Goal: Use online tool/utility: Utilize a website feature to perform a specific function

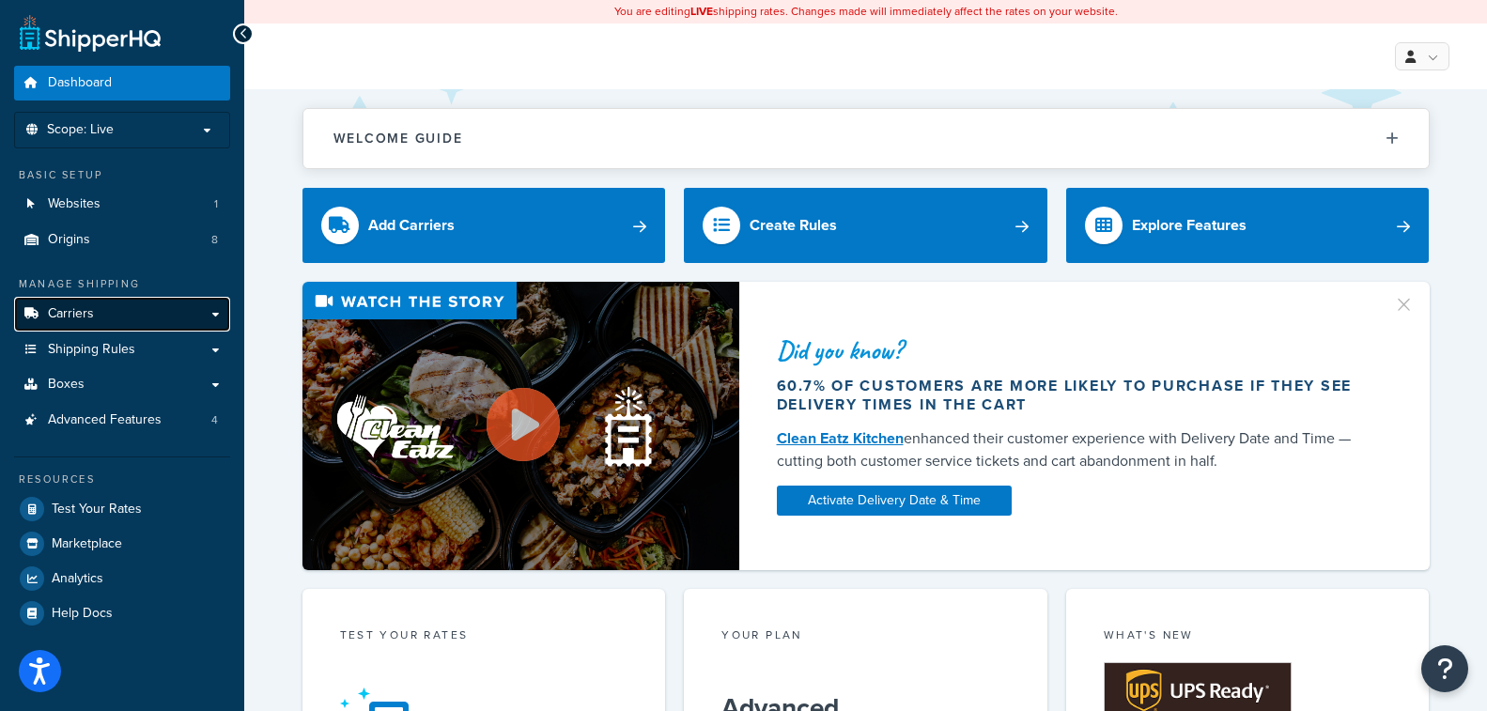
click at [78, 316] on span "Carriers" at bounding box center [71, 314] width 46 height 16
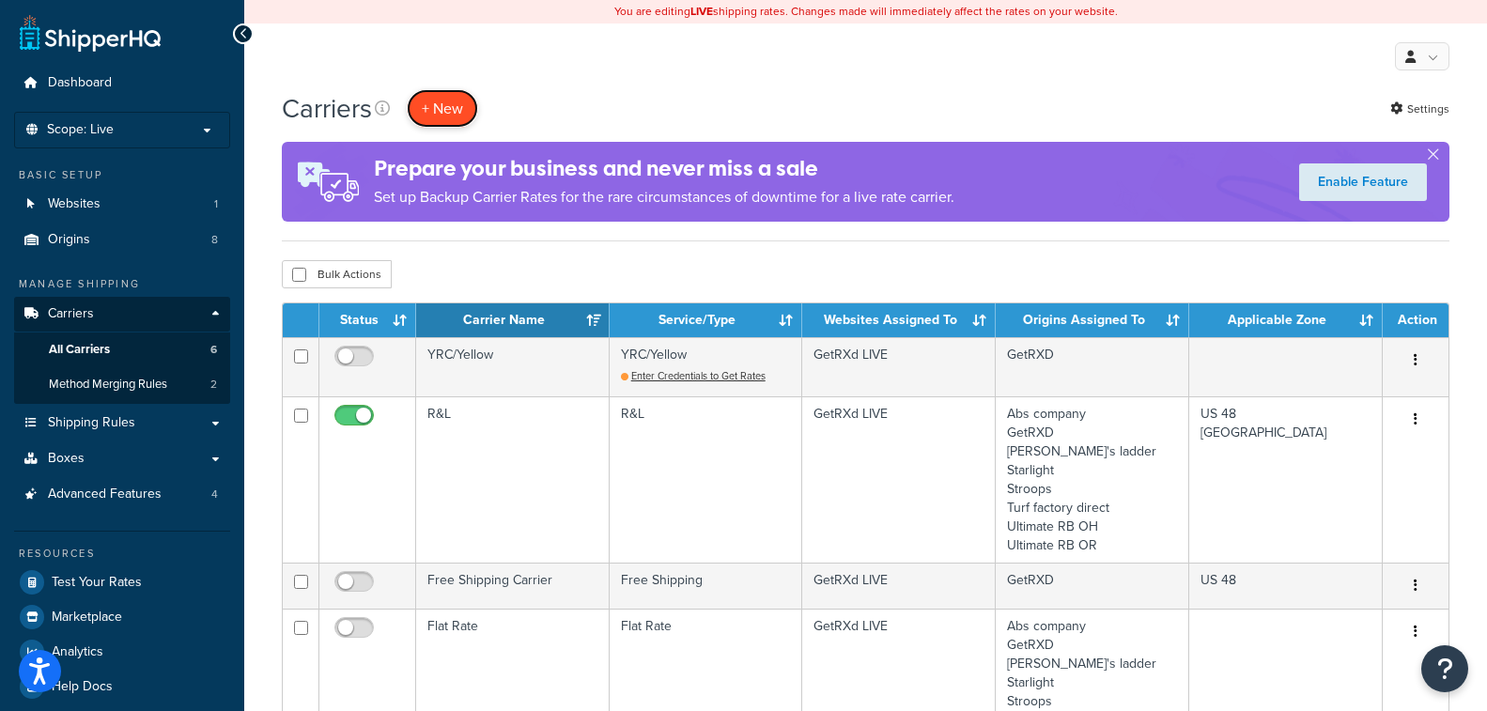
click at [460, 103] on button "+ New" at bounding box center [442, 108] width 71 height 39
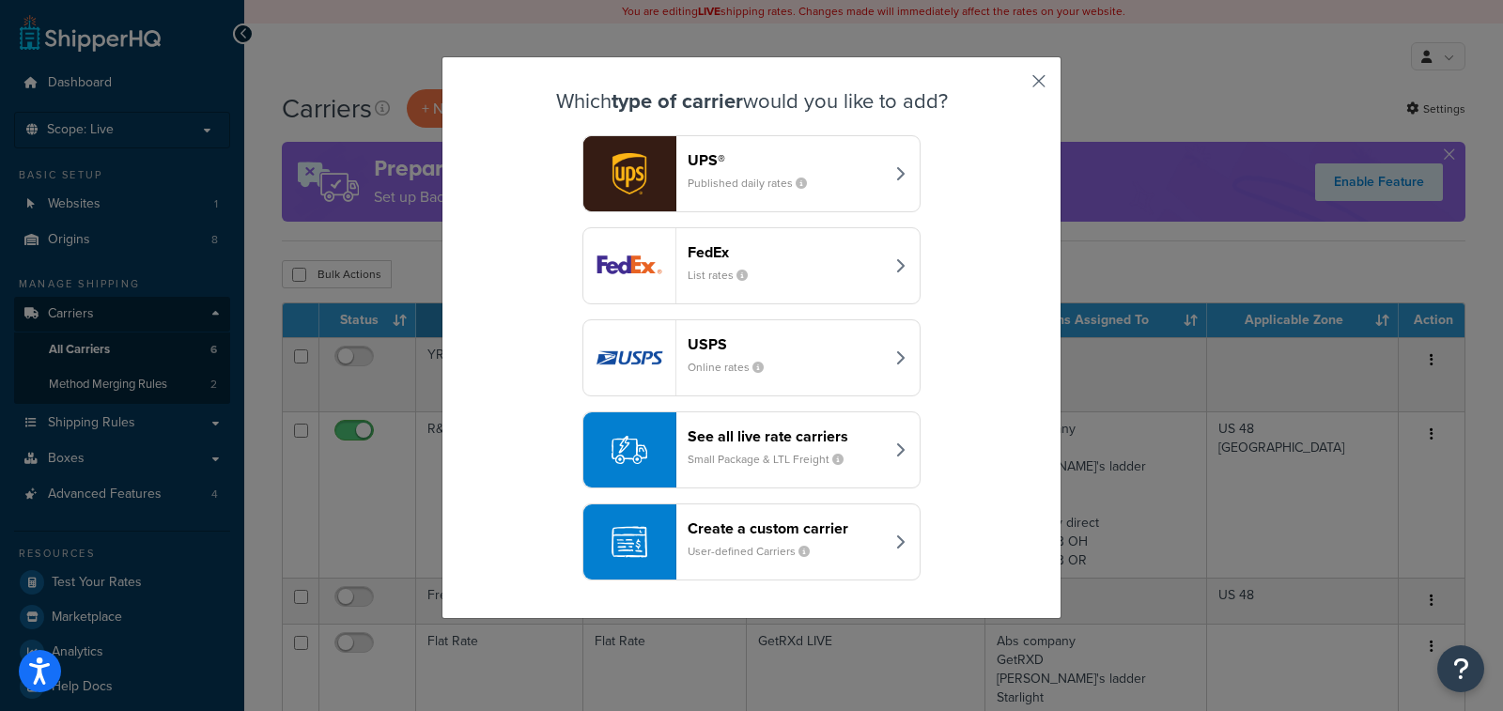
click at [1013, 85] on button "button" at bounding box center [1011, 87] width 5 height 5
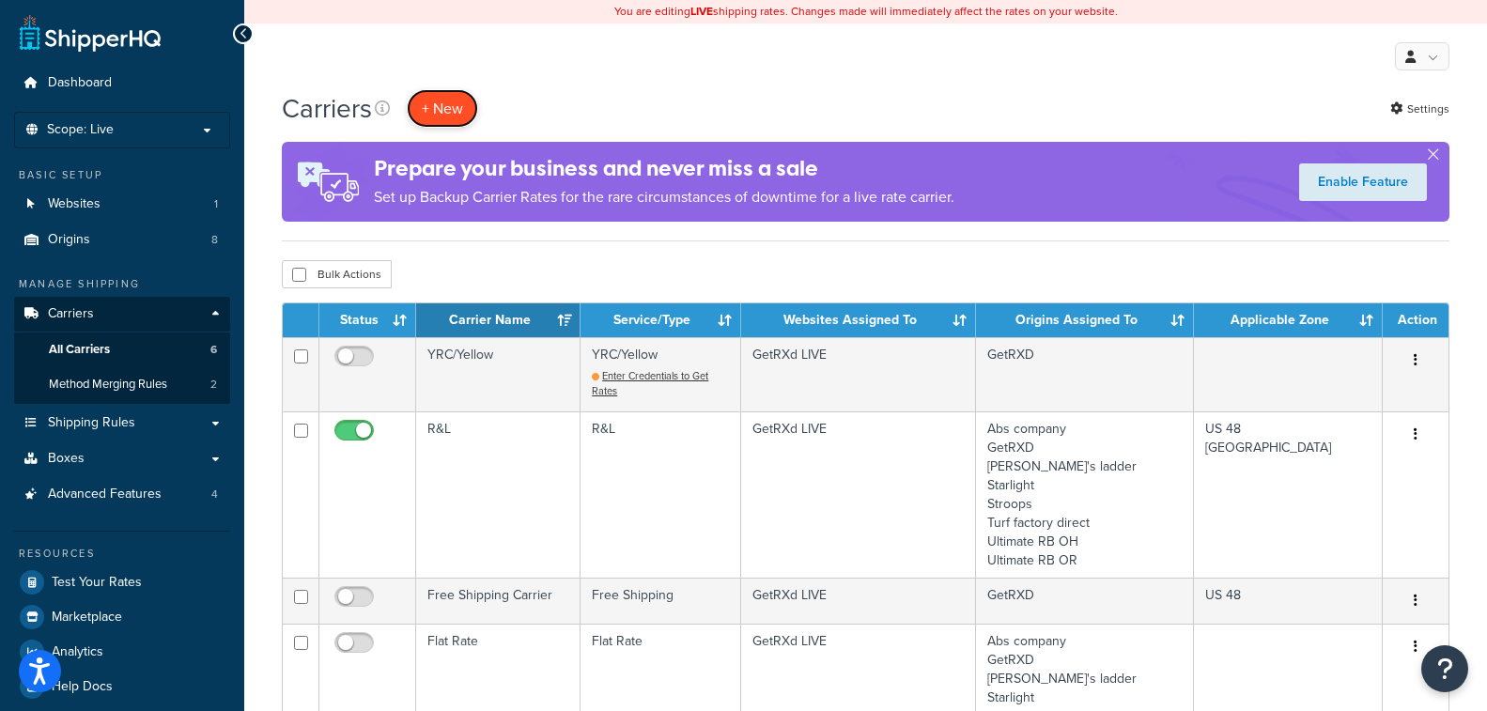
click at [443, 104] on button "+ New" at bounding box center [442, 108] width 71 height 39
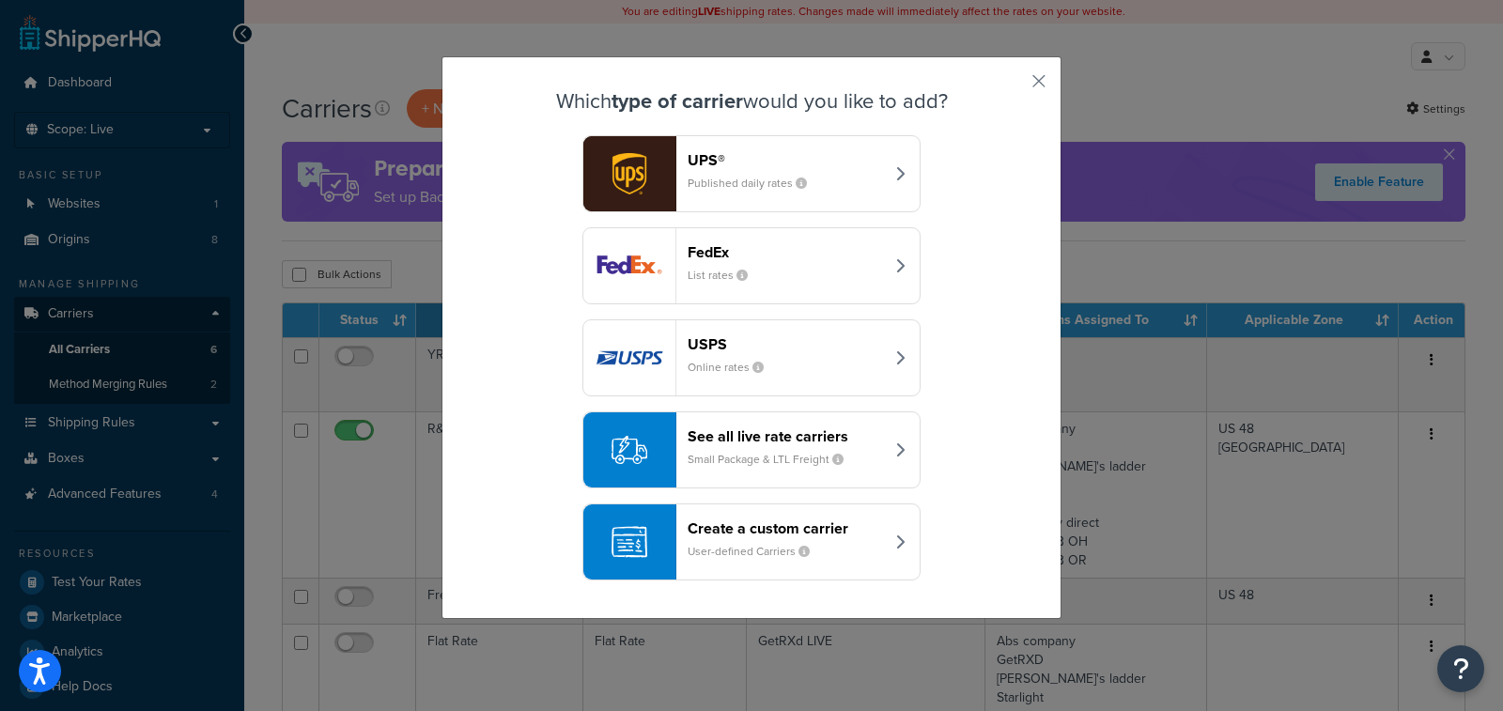
click at [871, 453] on div "See all live rate carriers Small Package & LTL Freight" at bounding box center [785, 449] width 196 height 45
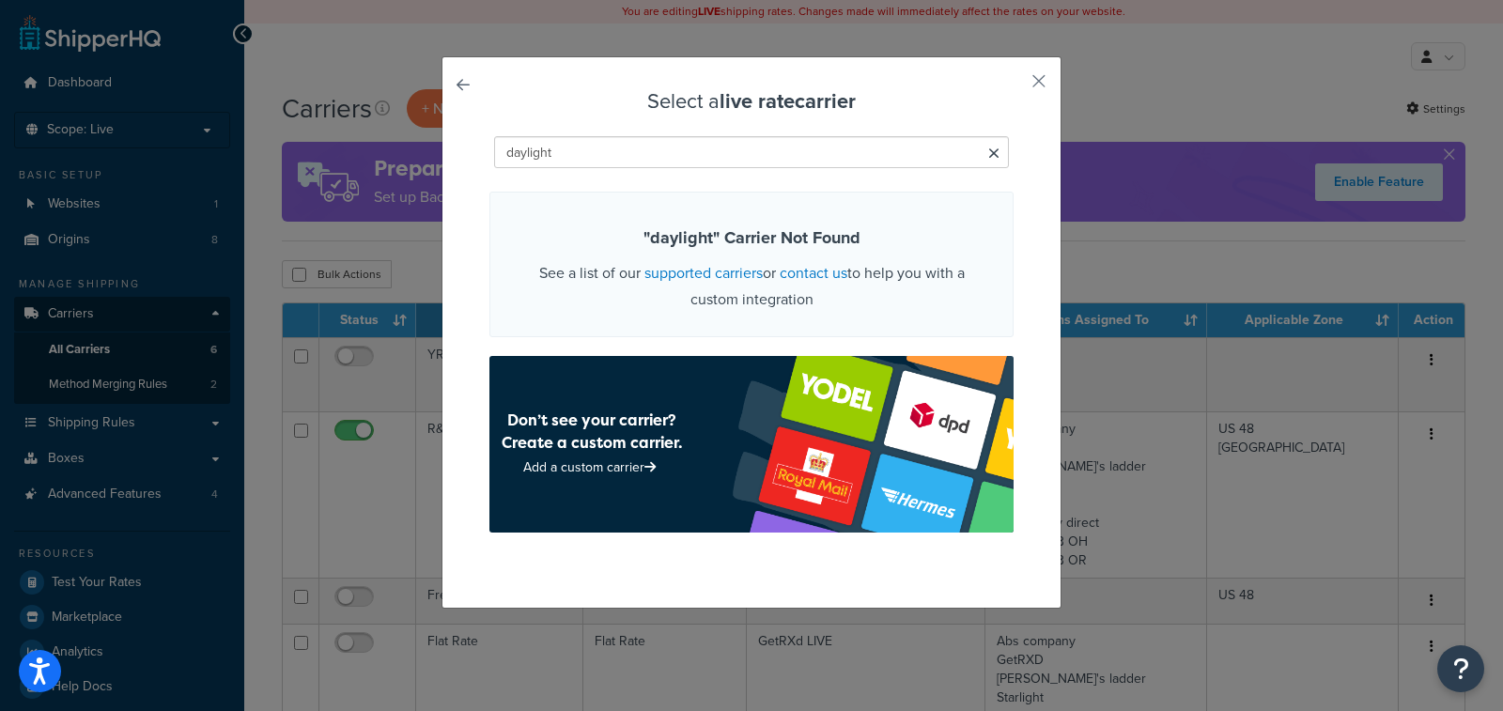
type input "daylight"
click at [489, 90] on link at bounding box center [489, 90] width 0 height 0
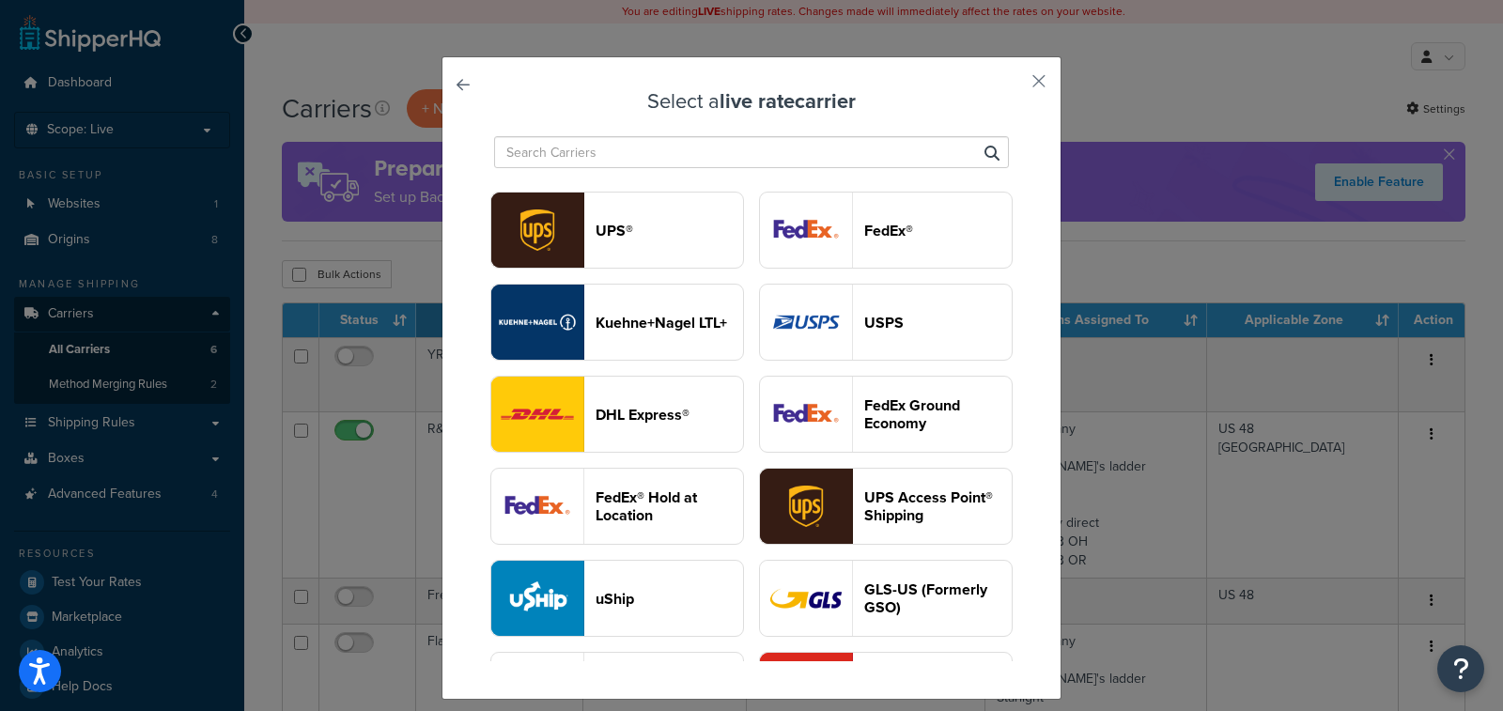
click at [442, 86] on div "Select a live rate carrier UPS® FedEx® [PERSON_NAME]+[PERSON_NAME] LTL+ USPS DH…" at bounding box center [751, 377] width 620 height 643
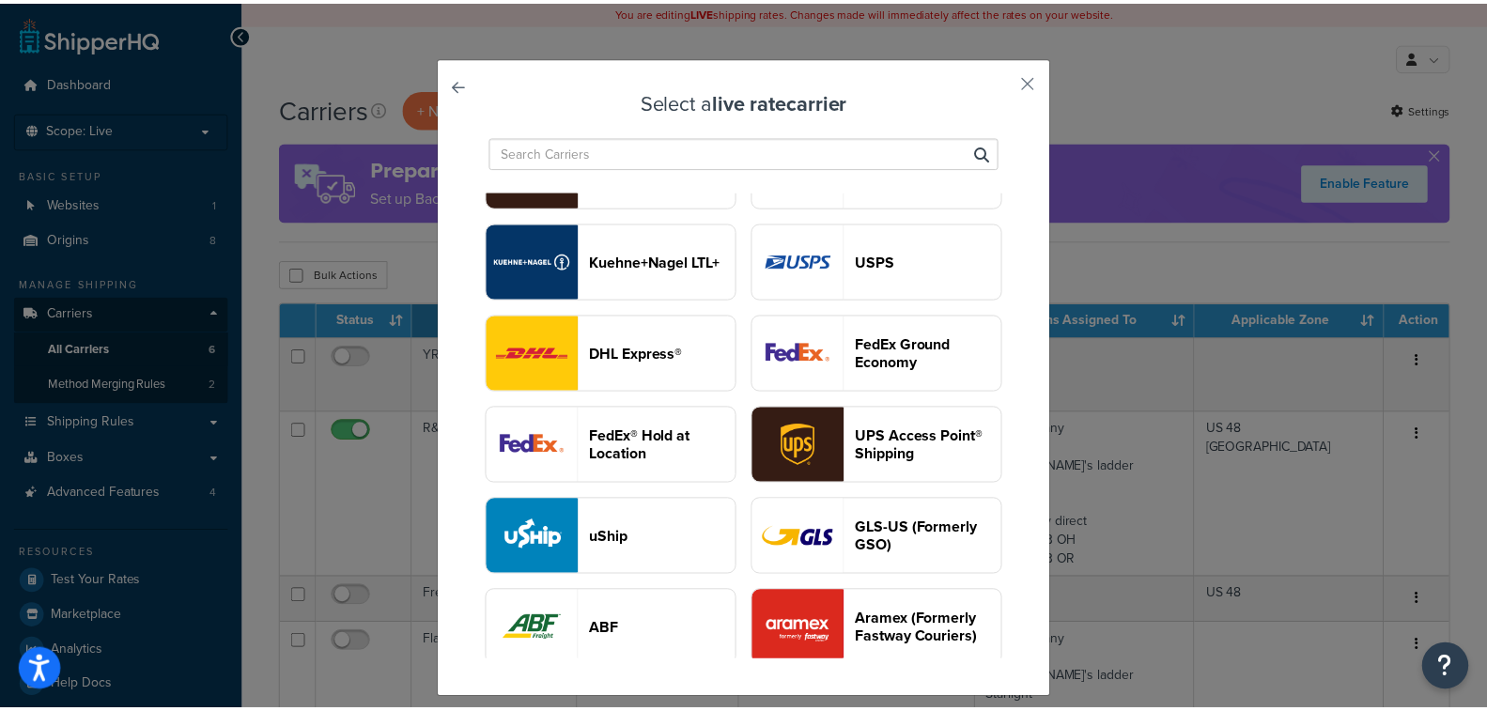
scroll to position [94, 0]
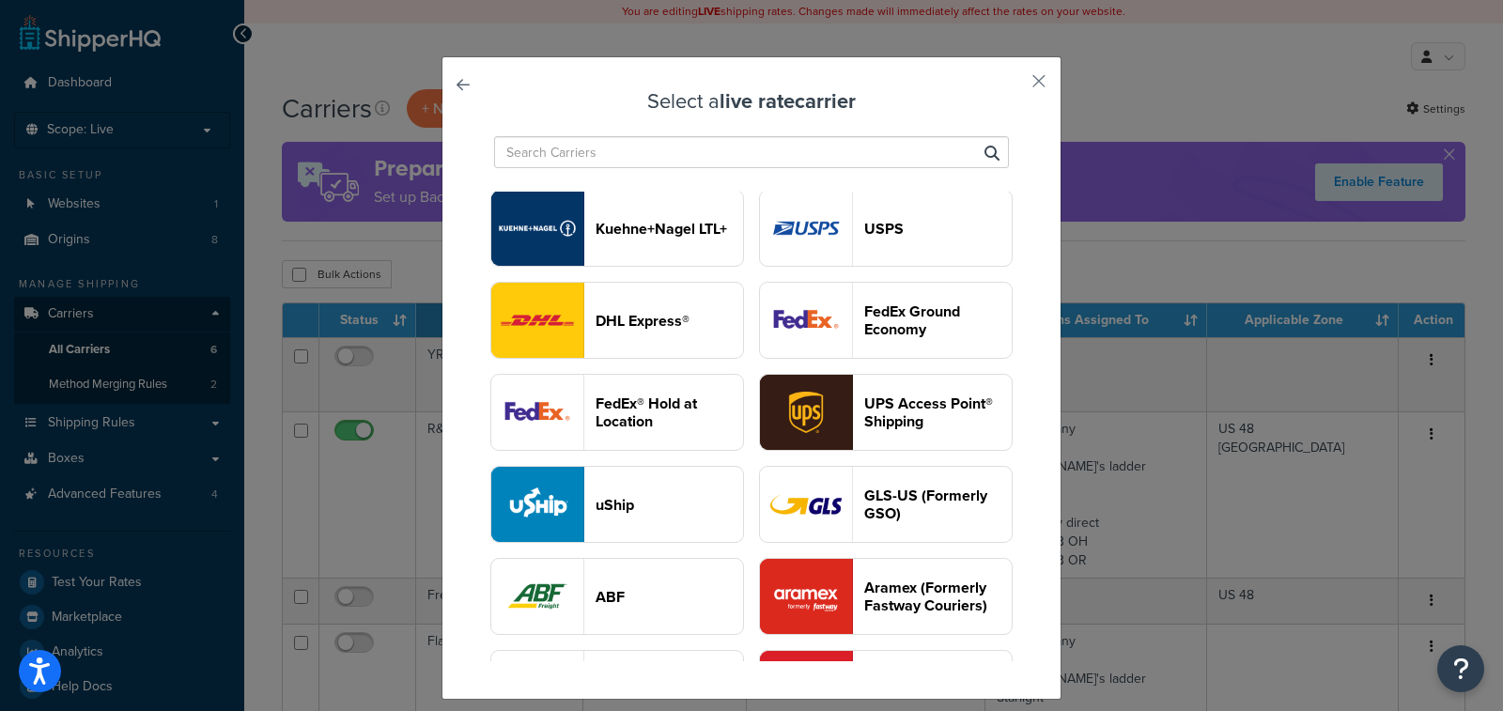
click at [489, 90] on link at bounding box center [489, 90] width 0 height 0
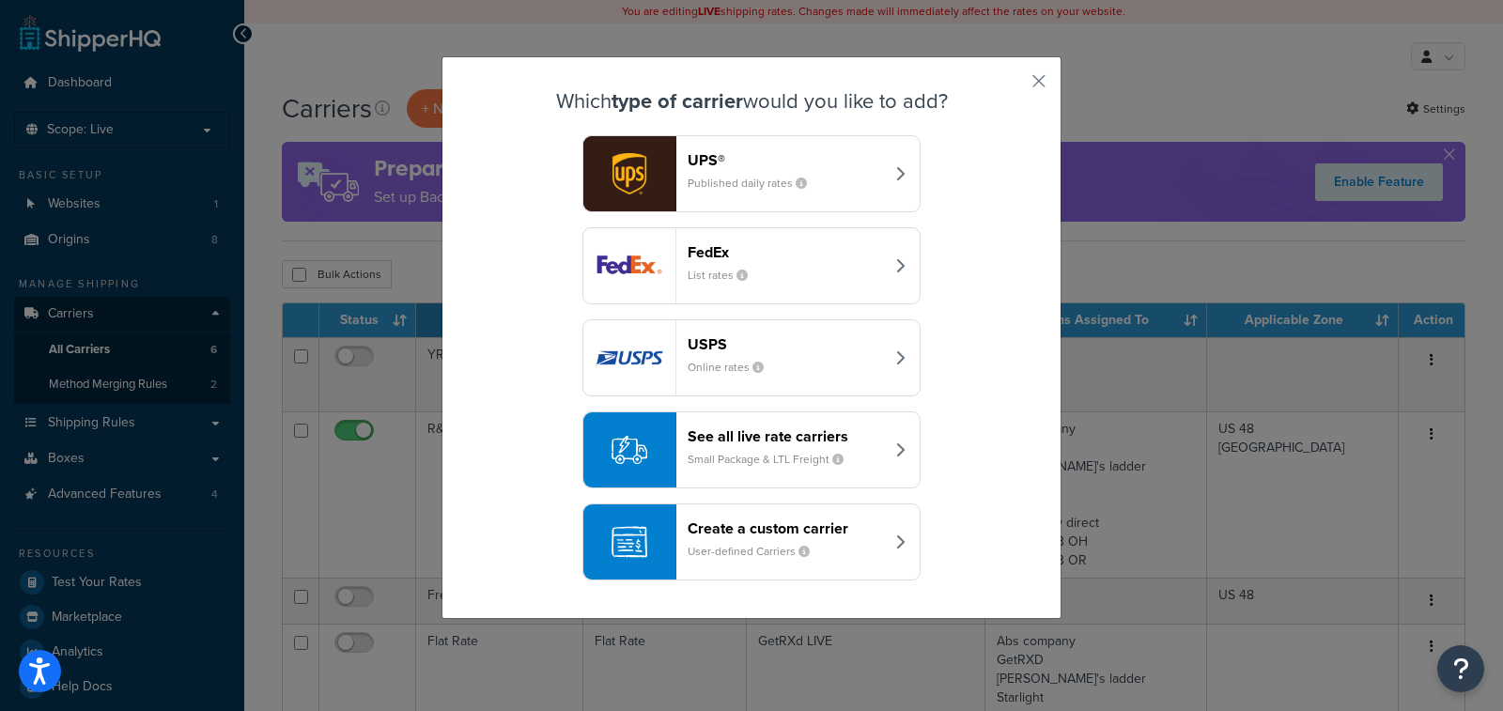
click at [749, 541] on div "Create a custom carrier User-defined Carriers" at bounding box center [785, 541] width 196 height 45
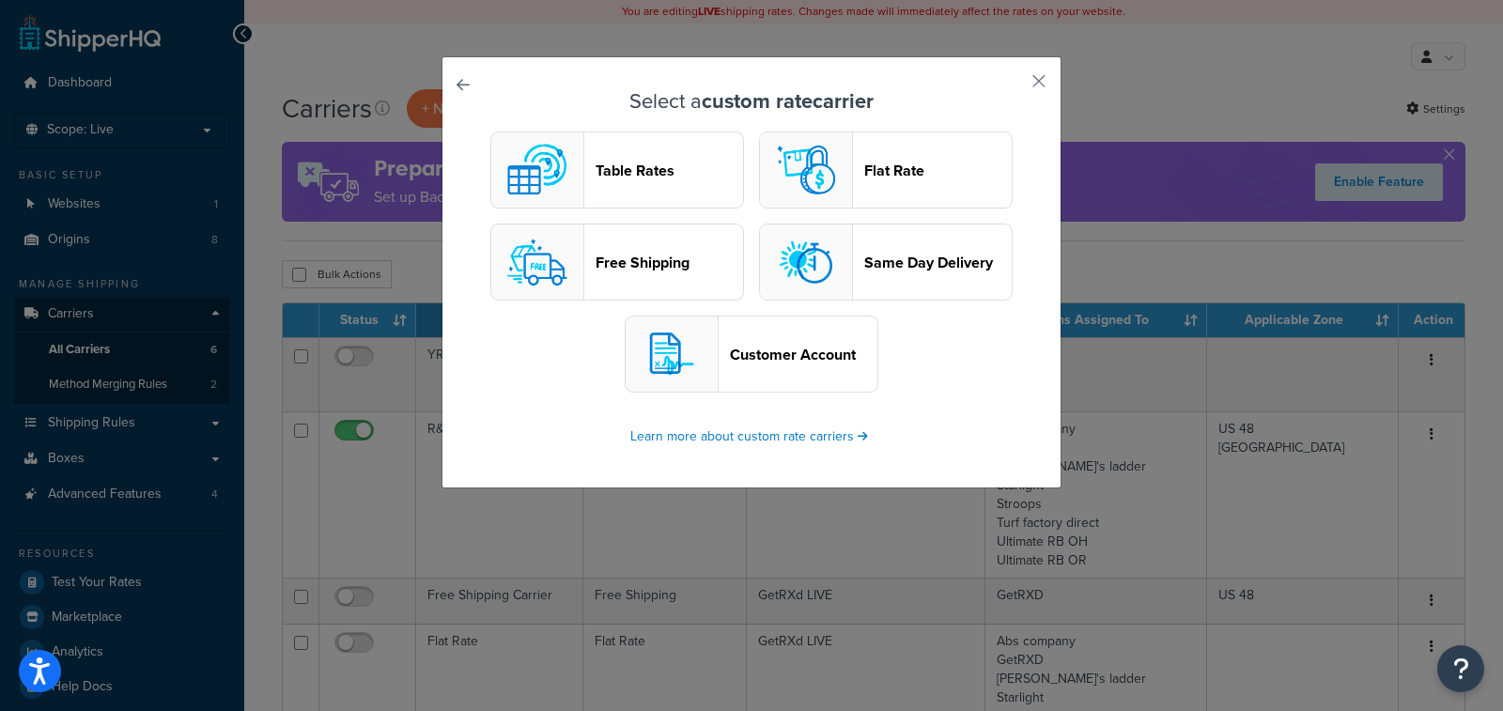
click at [784, 359] on header "Customer Account" at bounding box center [803, 355] width 147 height 18
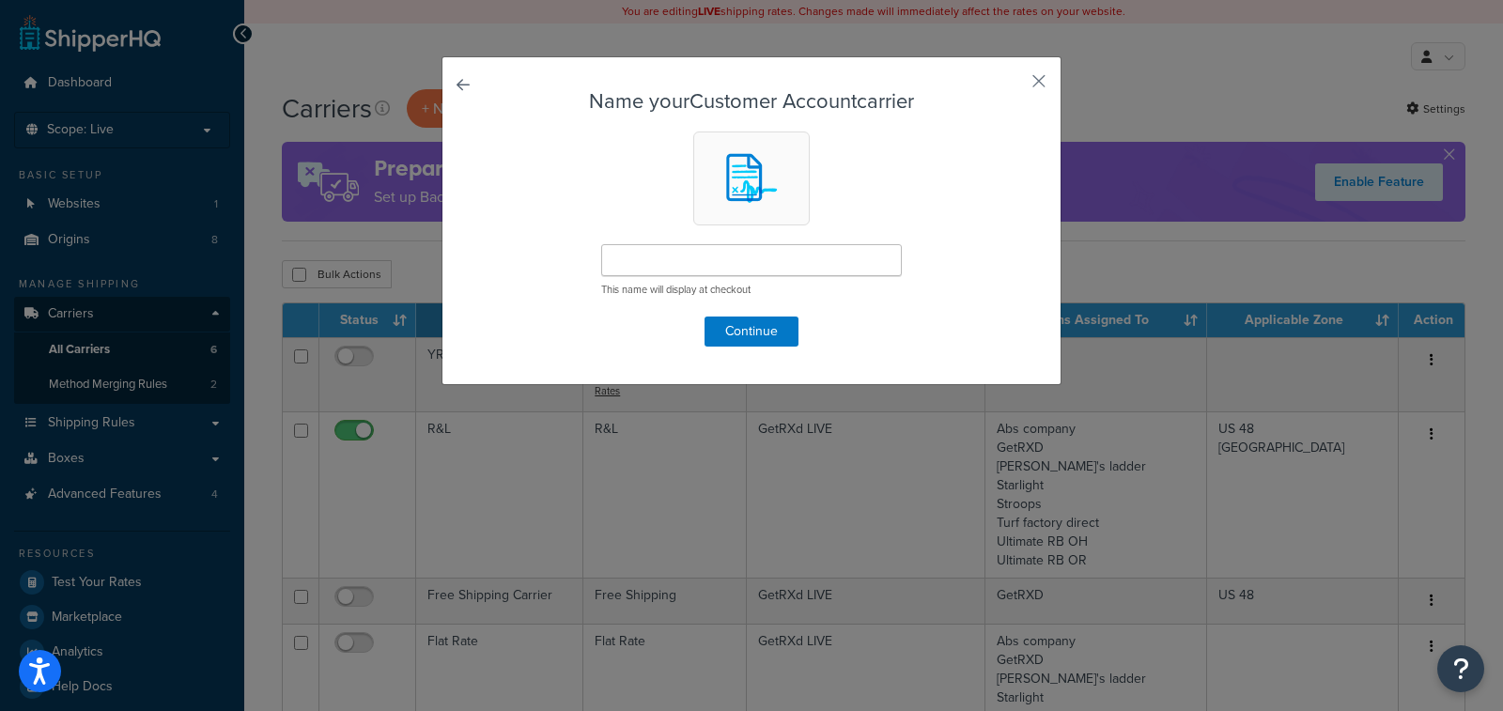
click at [489, 90] on link at bounding box center [489, 90] width 0 height 0
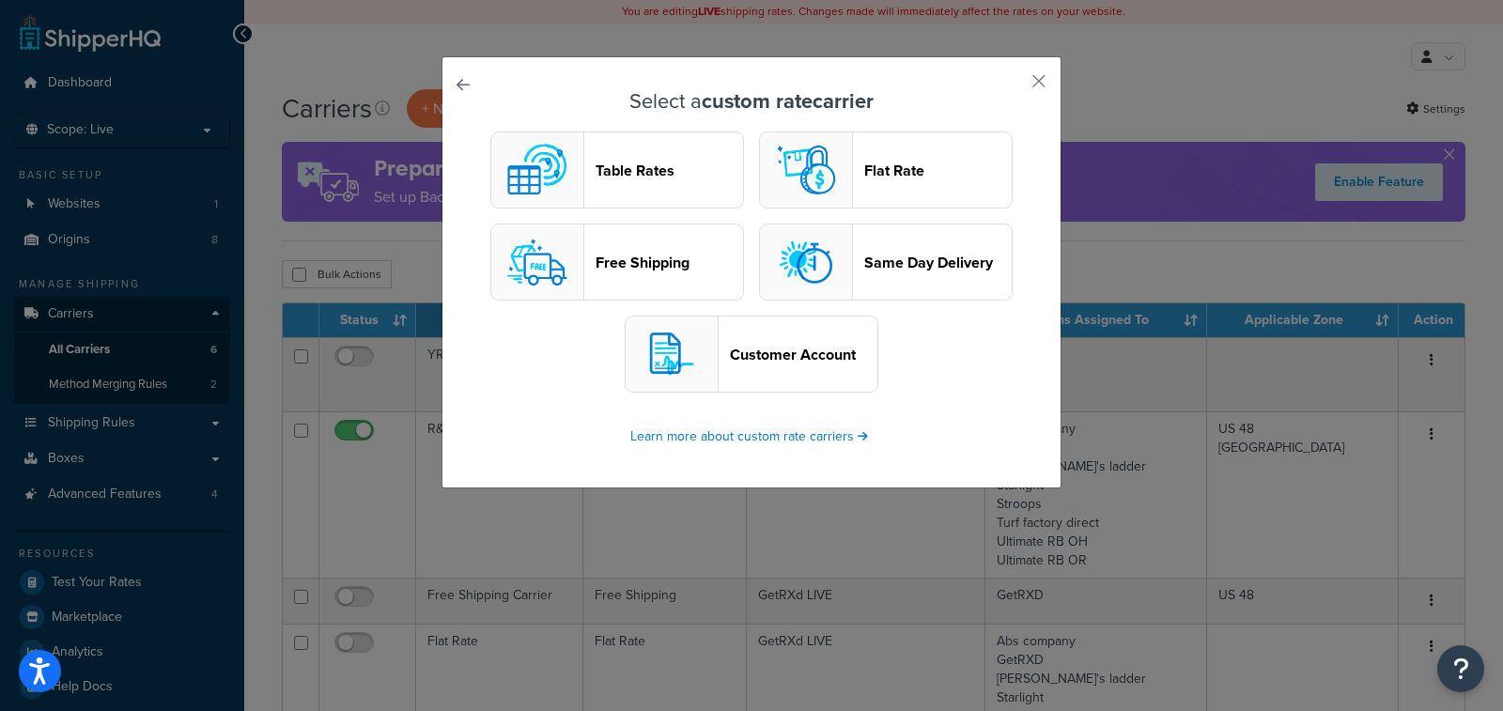
click at [489, 90] on link at bounding box center [489, 90] width 0 height 0
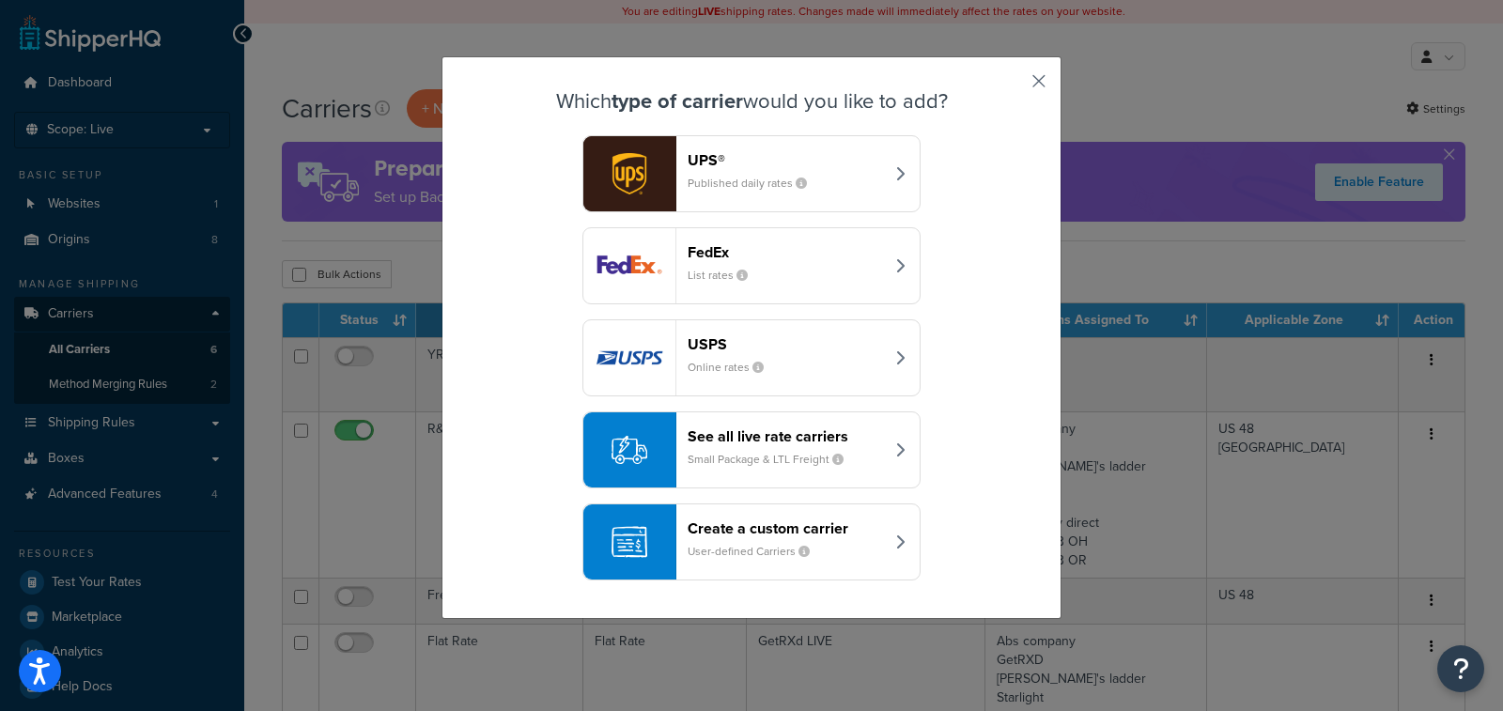
click at [1013, 85] on button "button" at bounding box center [1011, 87] width 5 height 5
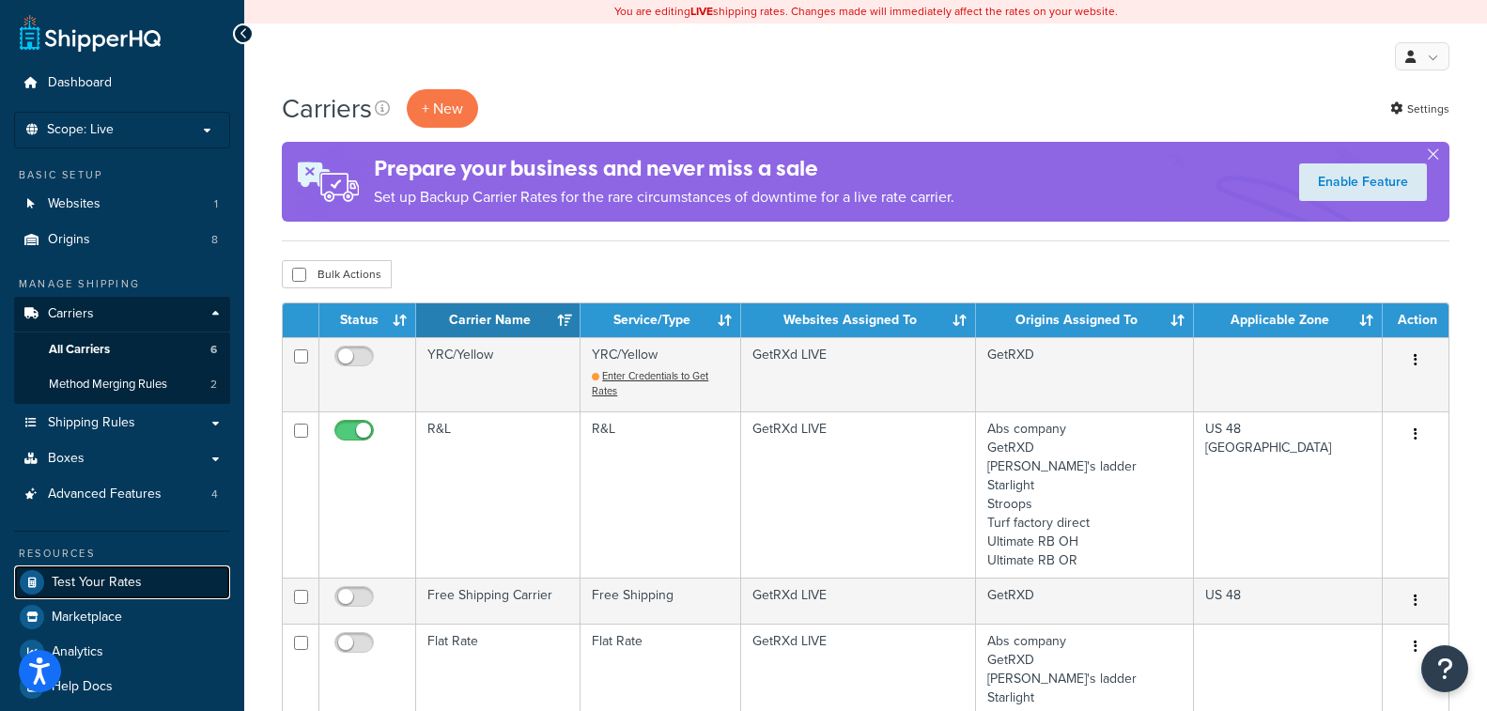
click at [120, 586] on span "Test Your Rates" at bounding box center [97, 583] width 90 height 16
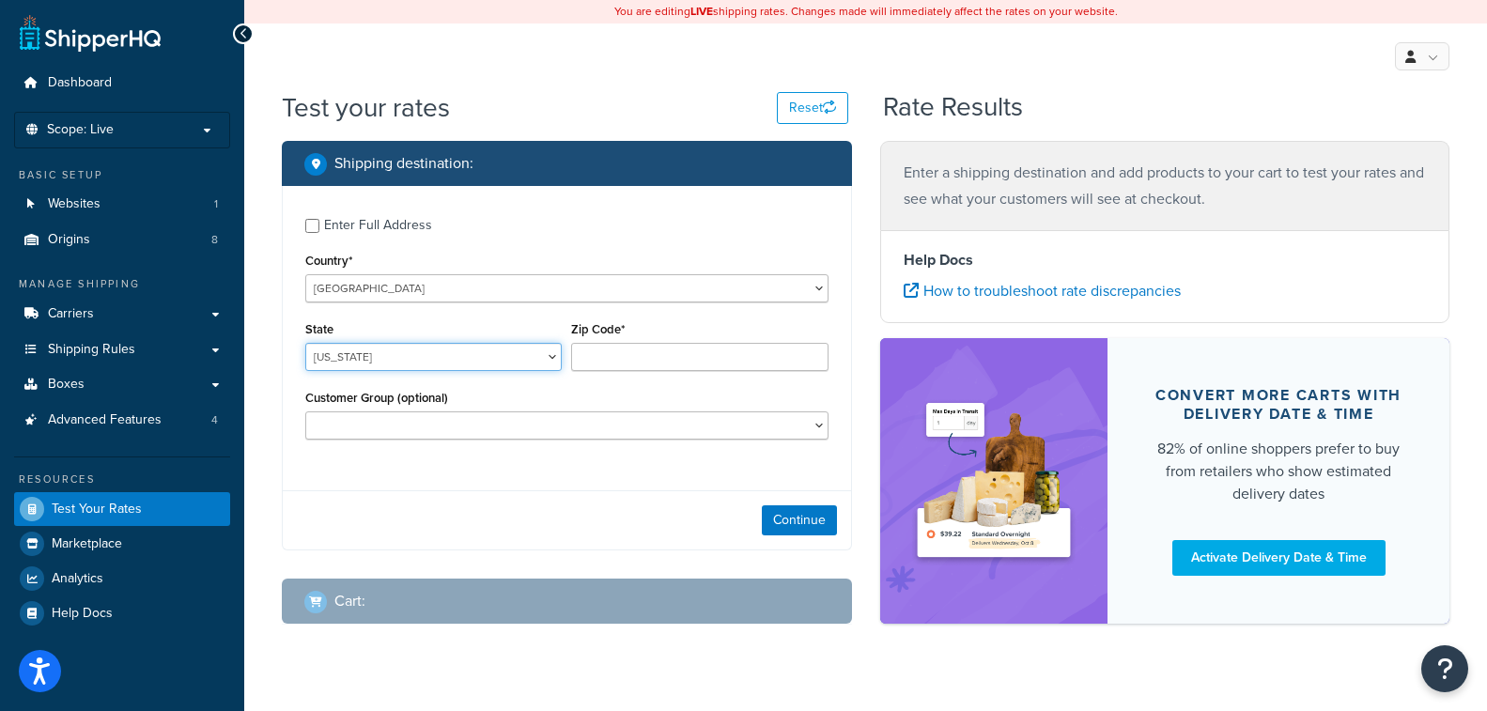
click at [497, 360] on select "Alabama Alaska American Samoa Arizona Arkansas Armed Forces Americas Armed Forc…" at bounding box center [433, 357] width 256 height 28
select select "CA"
click at [305, 343] on select "Alabama Alaska American Samoa Arizona Arkansas Armed Forces Americas Armed Forc…" at bounding box center [433, 357] width 256 height 28
click at [603, 361] on input "Zip Code*" at bounding box center [699, 357] width 256 height 28
type input "90210"
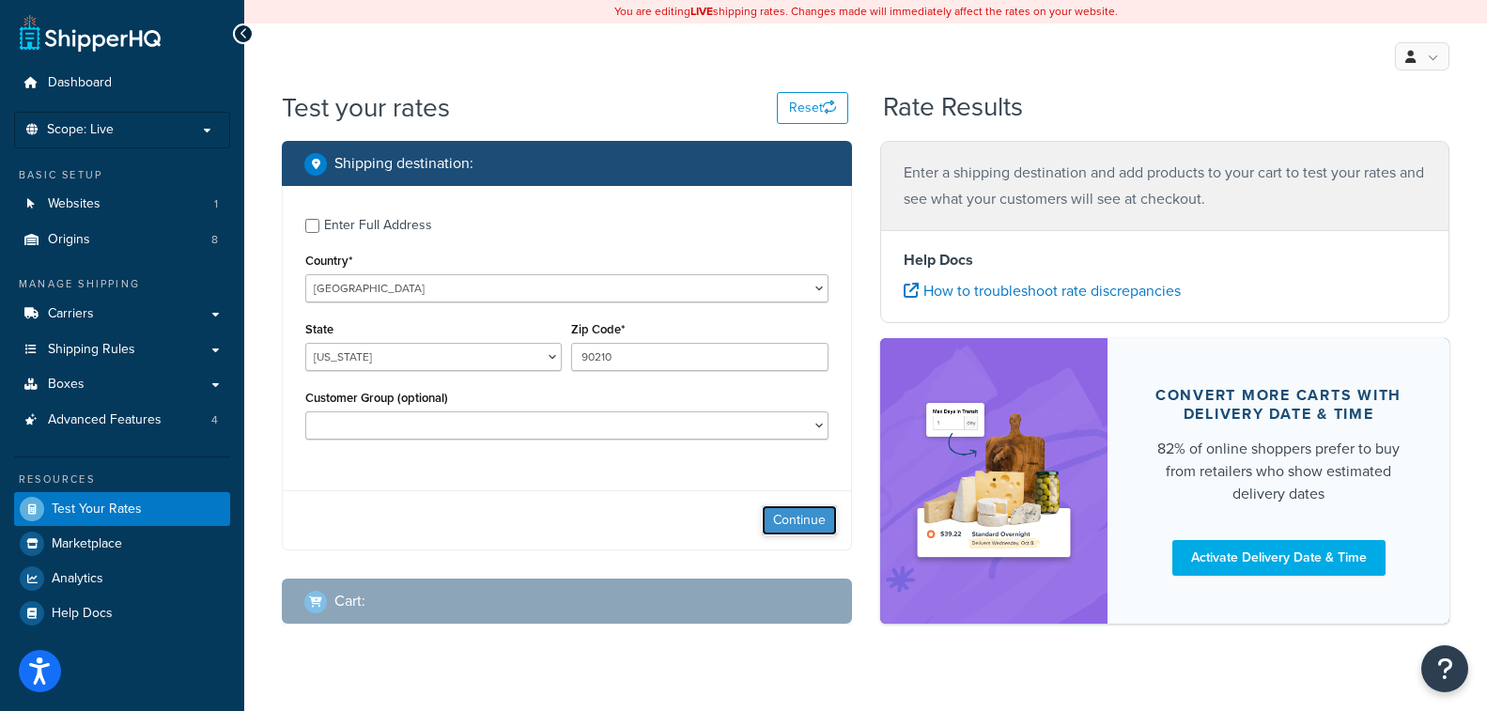
click at [806, 517] on button "Continue" at bounding box center [799, 520] width 75 height 30
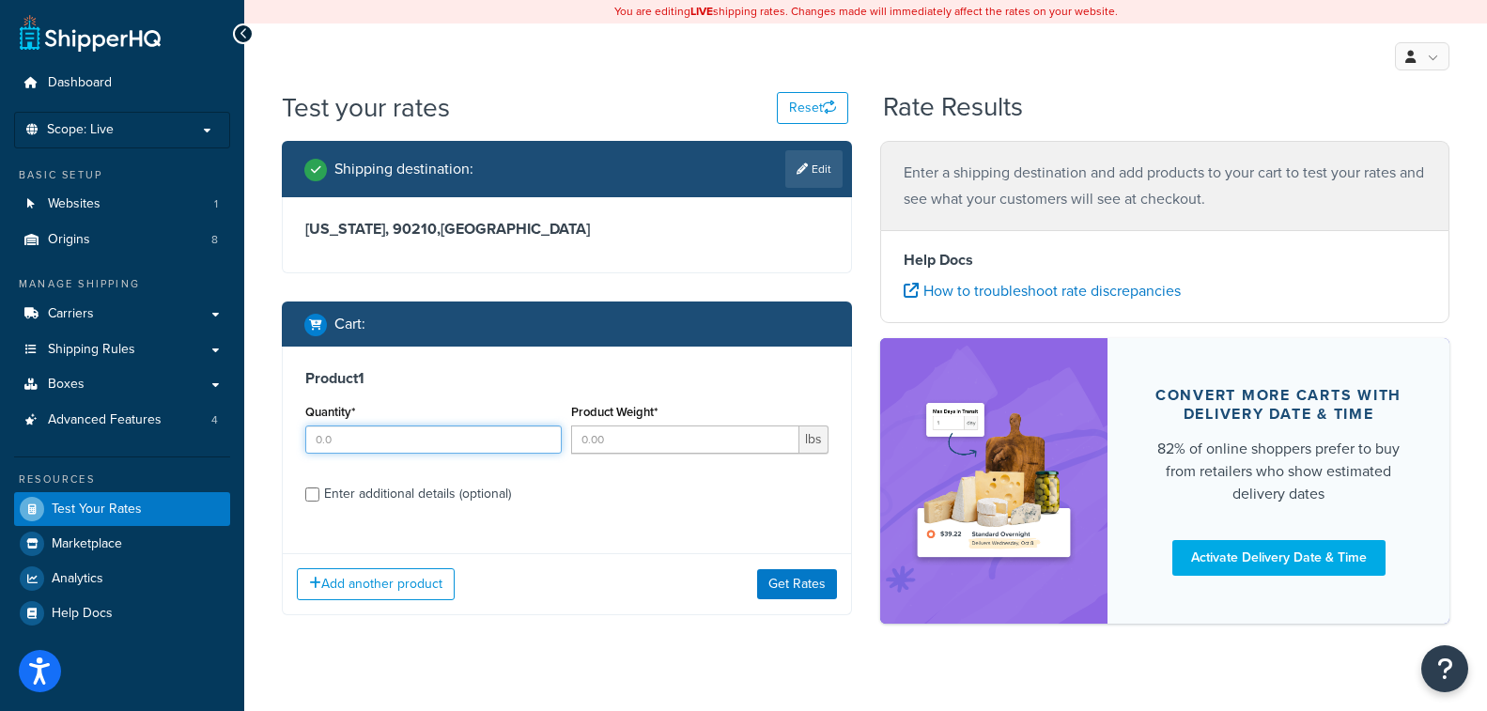
click at [343, 439] on input "Quantity*" at bounding box center [433, 439] width 256 height 28
type input "1"
click at [683, 438] on input "Product Weight*" at bounding box center [684, 439] width 227 height 28
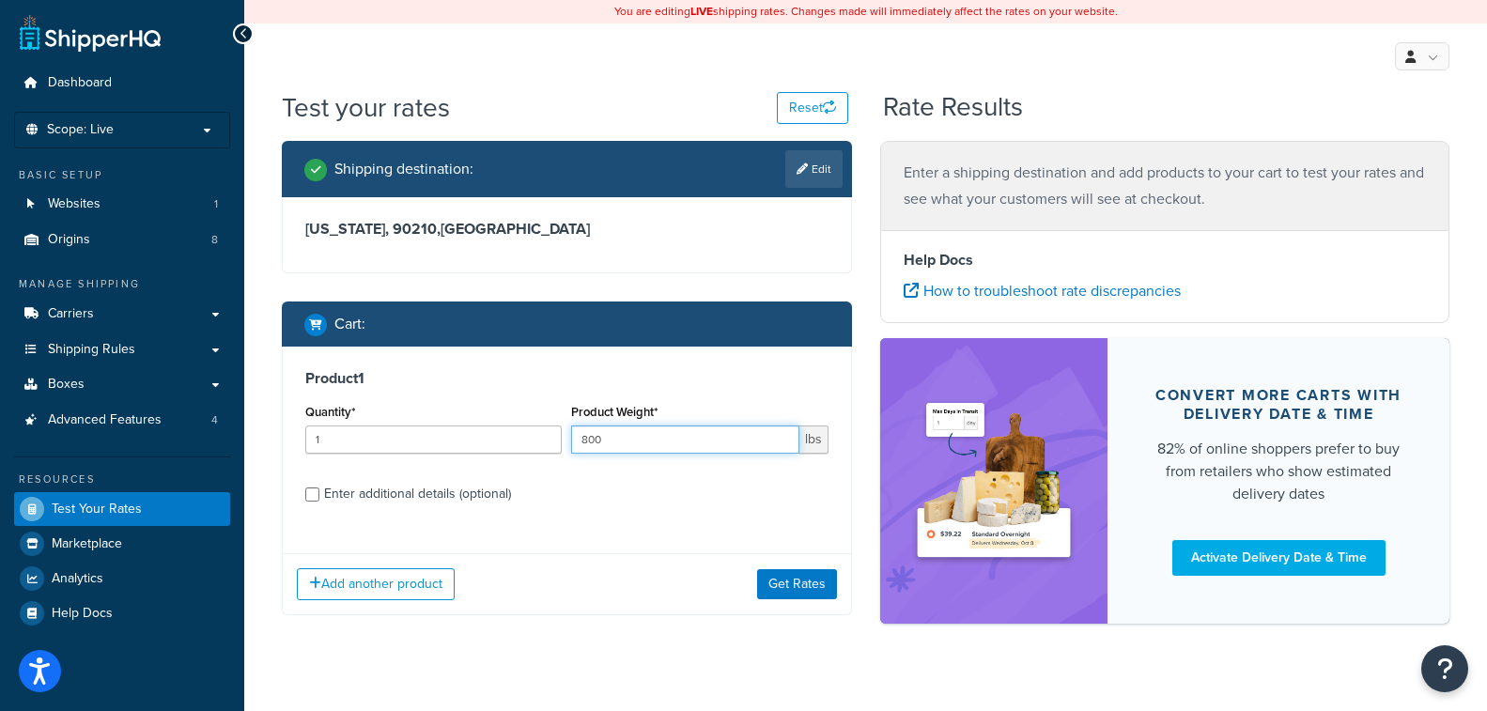
type input "800"
click at [308, 500] on input "Enter additional details (optional)" at bounding box center [312, 494] width 14 height 14
checkbox input "true"
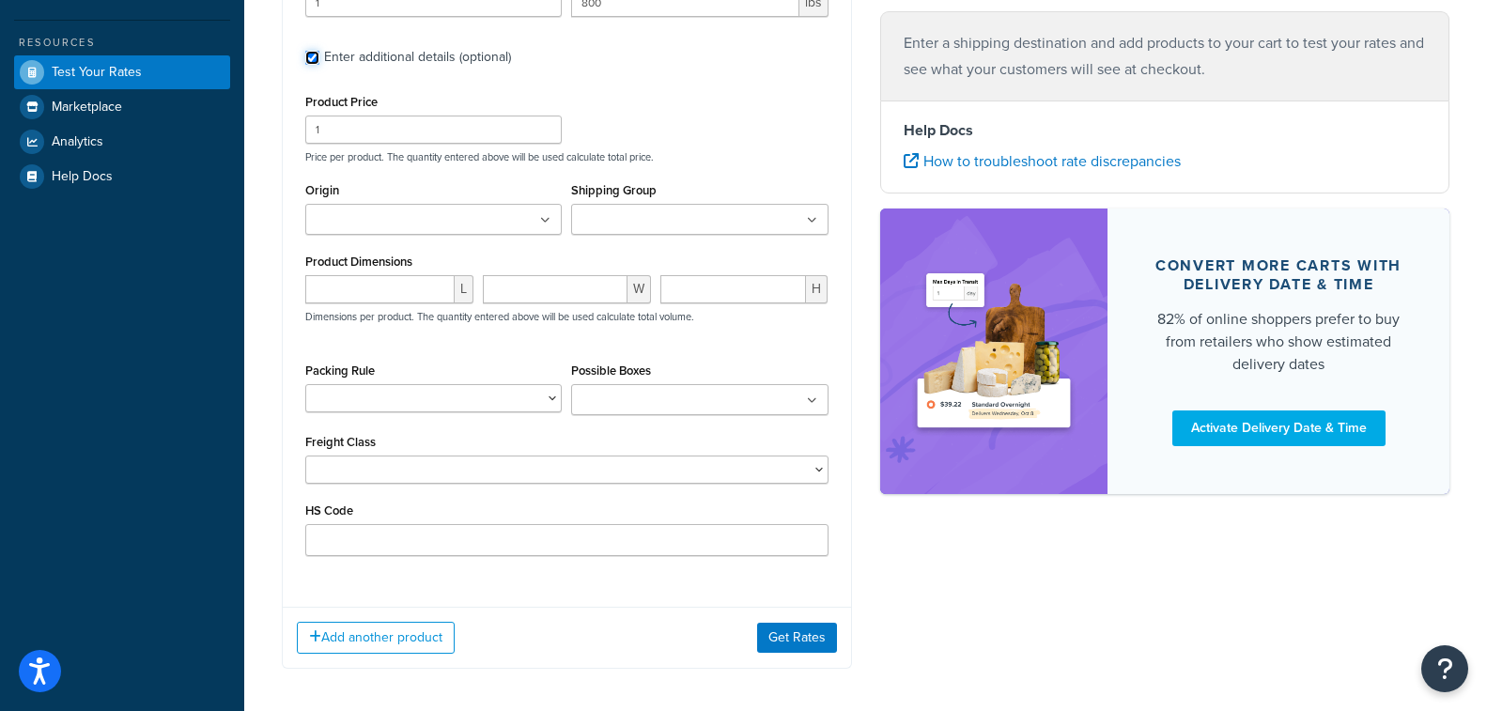
scroll to position [470, 0]
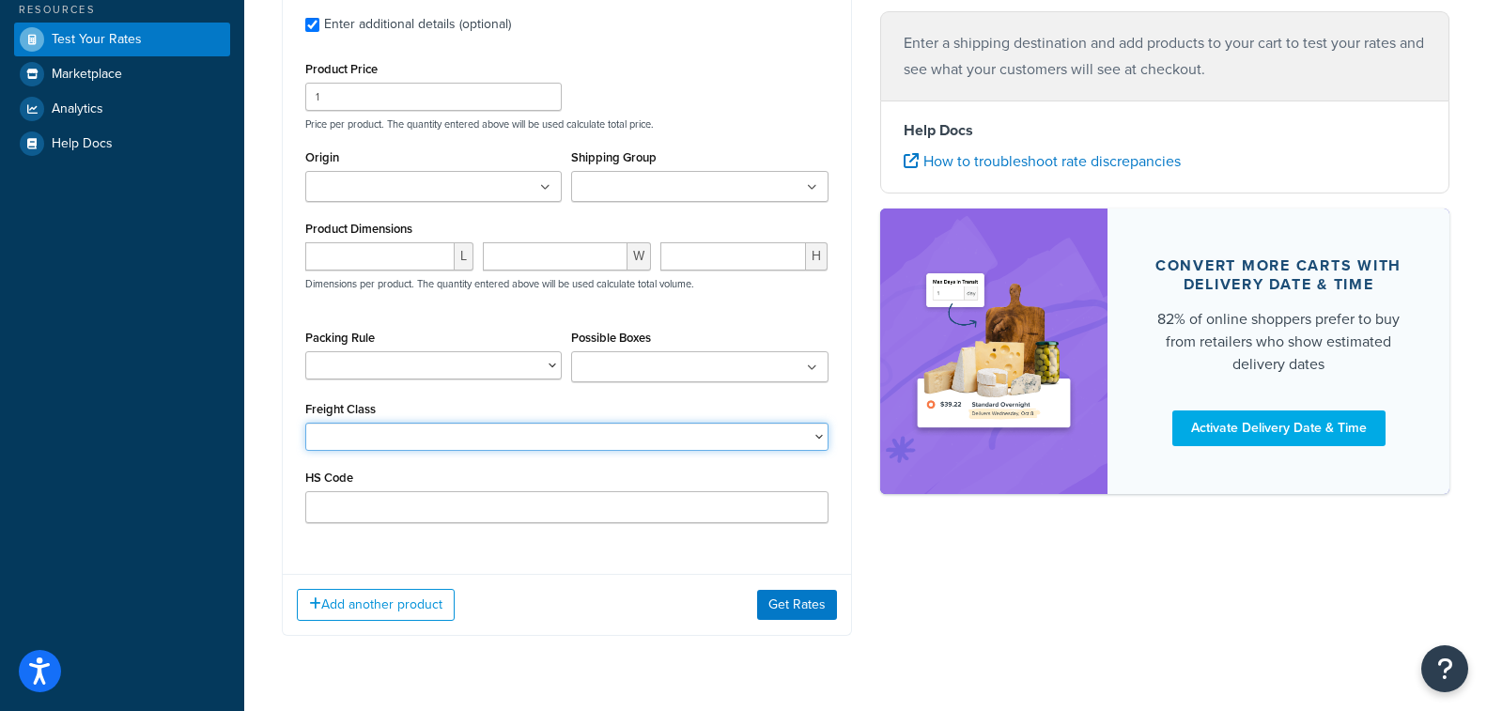
click at [452, 438] on select "50 55 60 65 70 77.5 85 92.5 100 110 125 150 175 200 250 300 400 500" at bounding box center [566, 437] width 523 height 28
select select "70"
click at [305, 423] on select "50 55 60 65 70 77.5 85 92.5 100 110 125 150 175 200 250 300 400 500" at bounding box center [566, 437] width 523 height 28
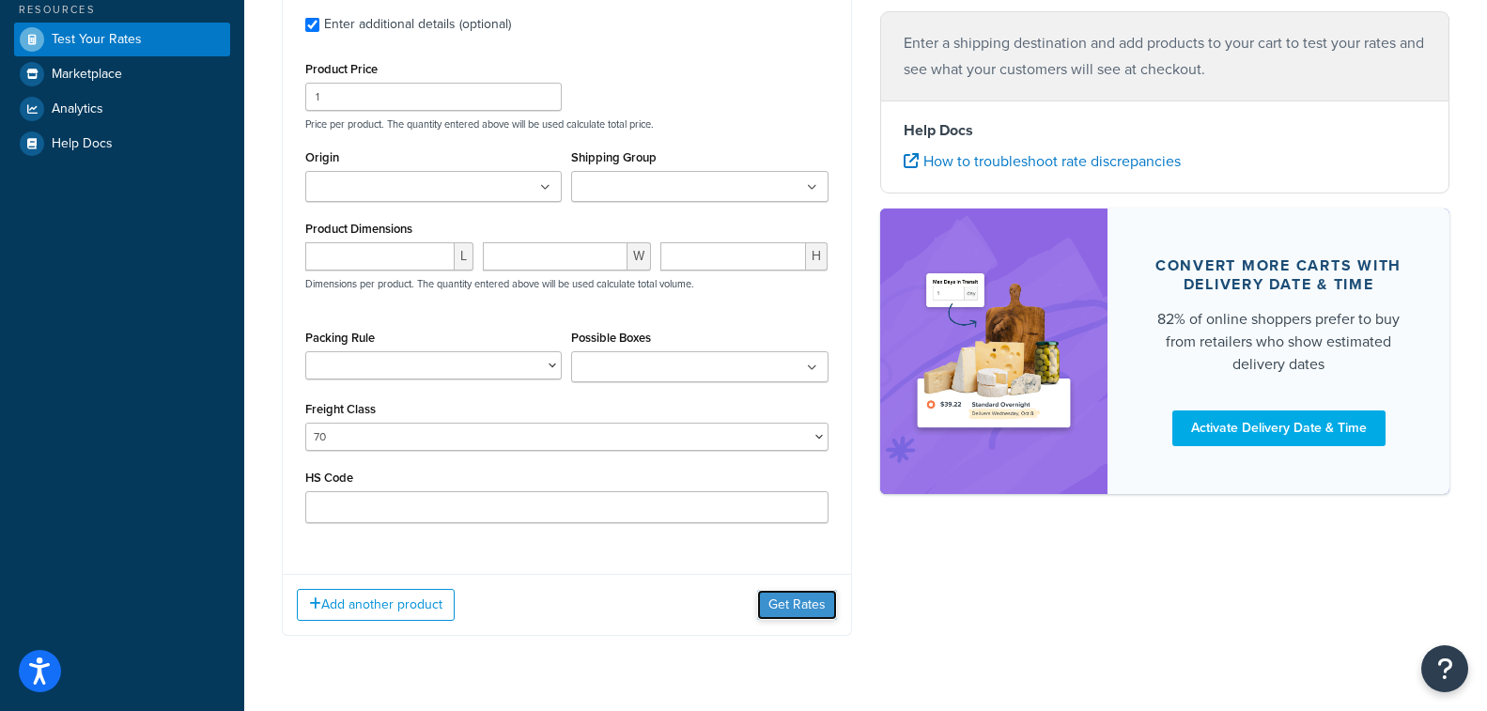
click at [813, 604] on button "Get Rates" at bounding box center [797, 605] width 80 height 30
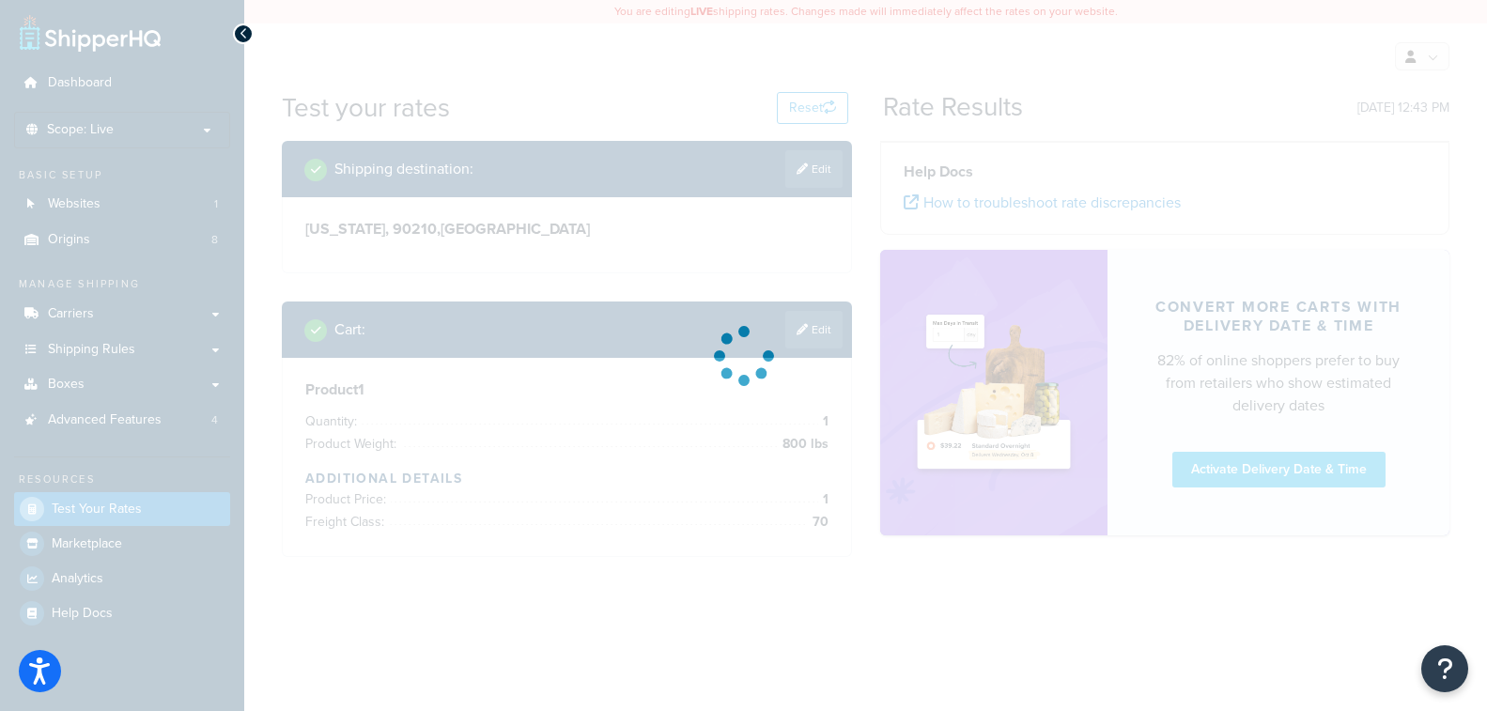
scroll to position [0, 0]
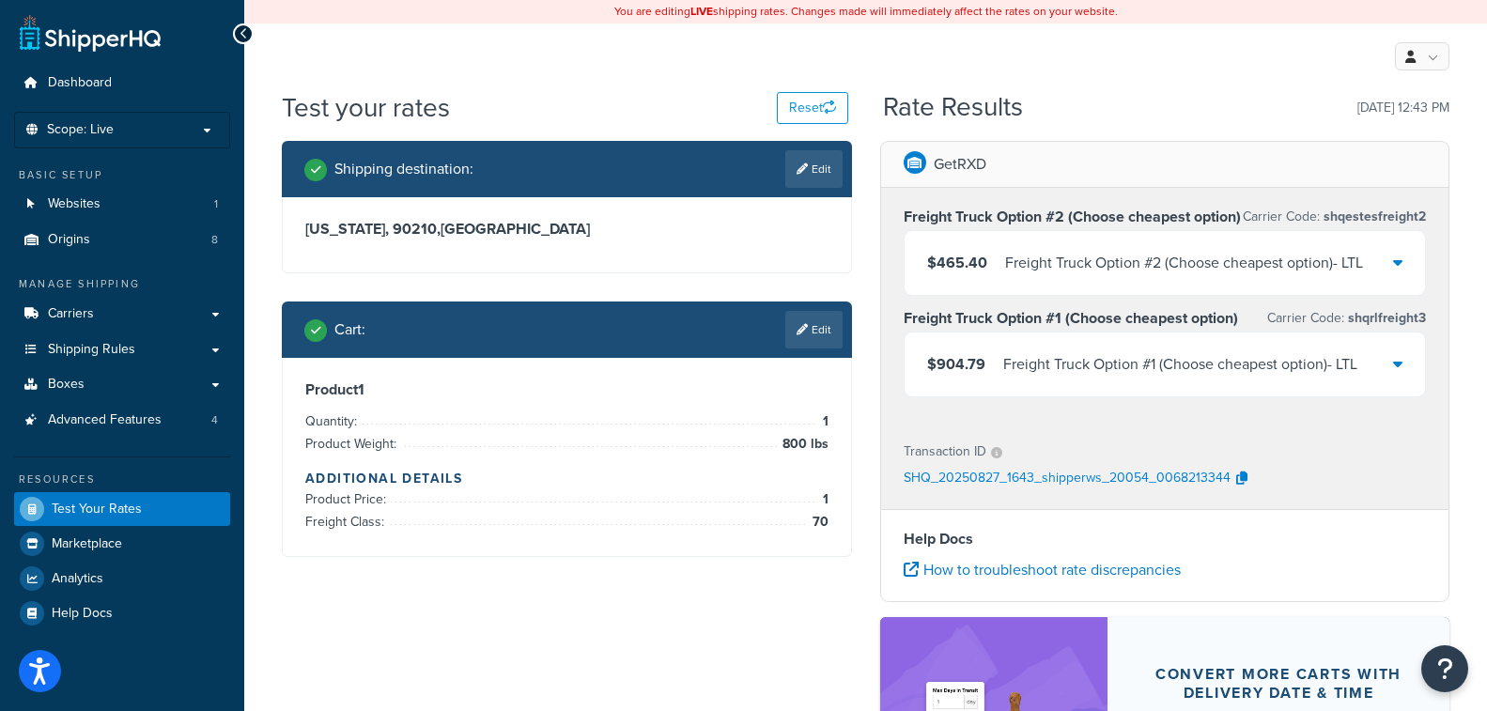
click at [1350, 271] on div "Freight Truck Option #2 (Choose cheapest option) - LTL" at bounding box center [1184, 263] width 358 height 26
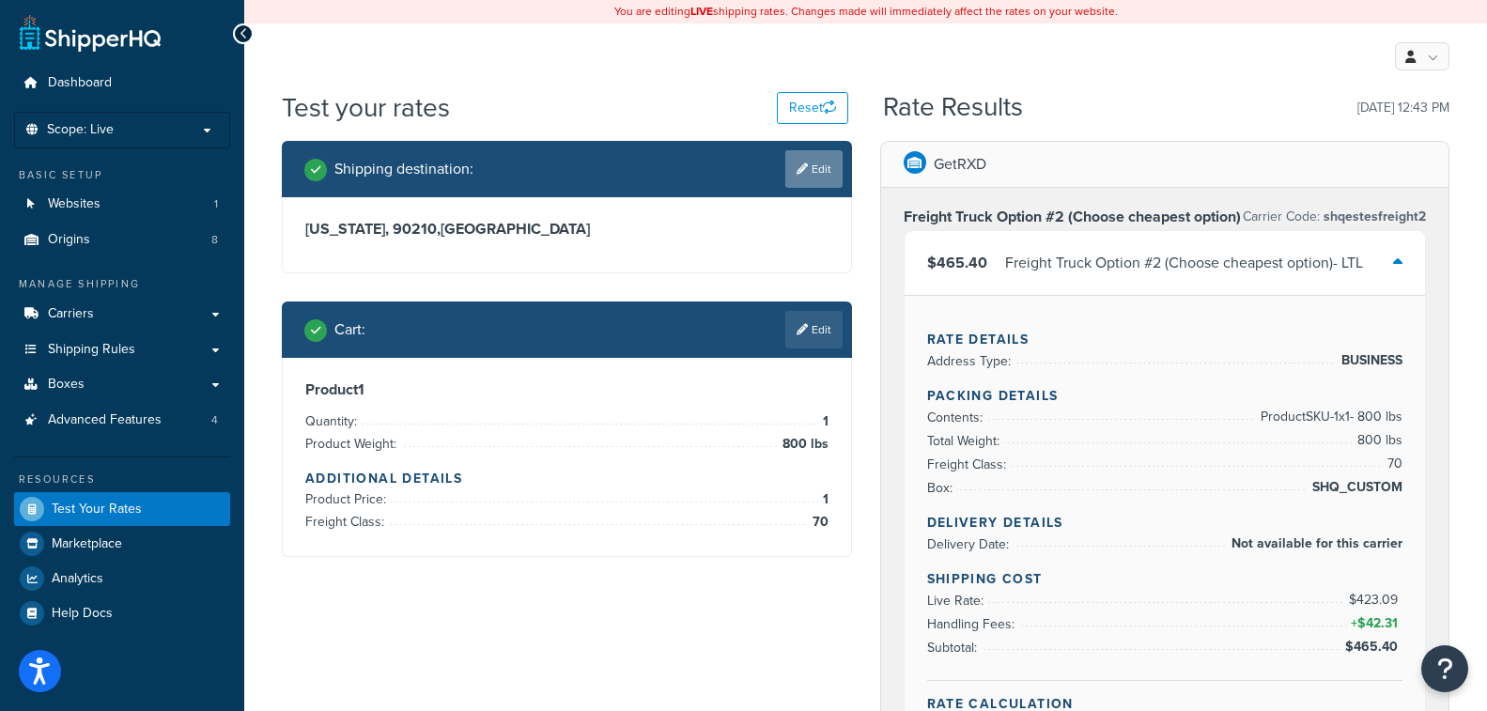
click at [804, 172] on icon at bounding box center [801, 168] width 11 height 11
select select "CA"
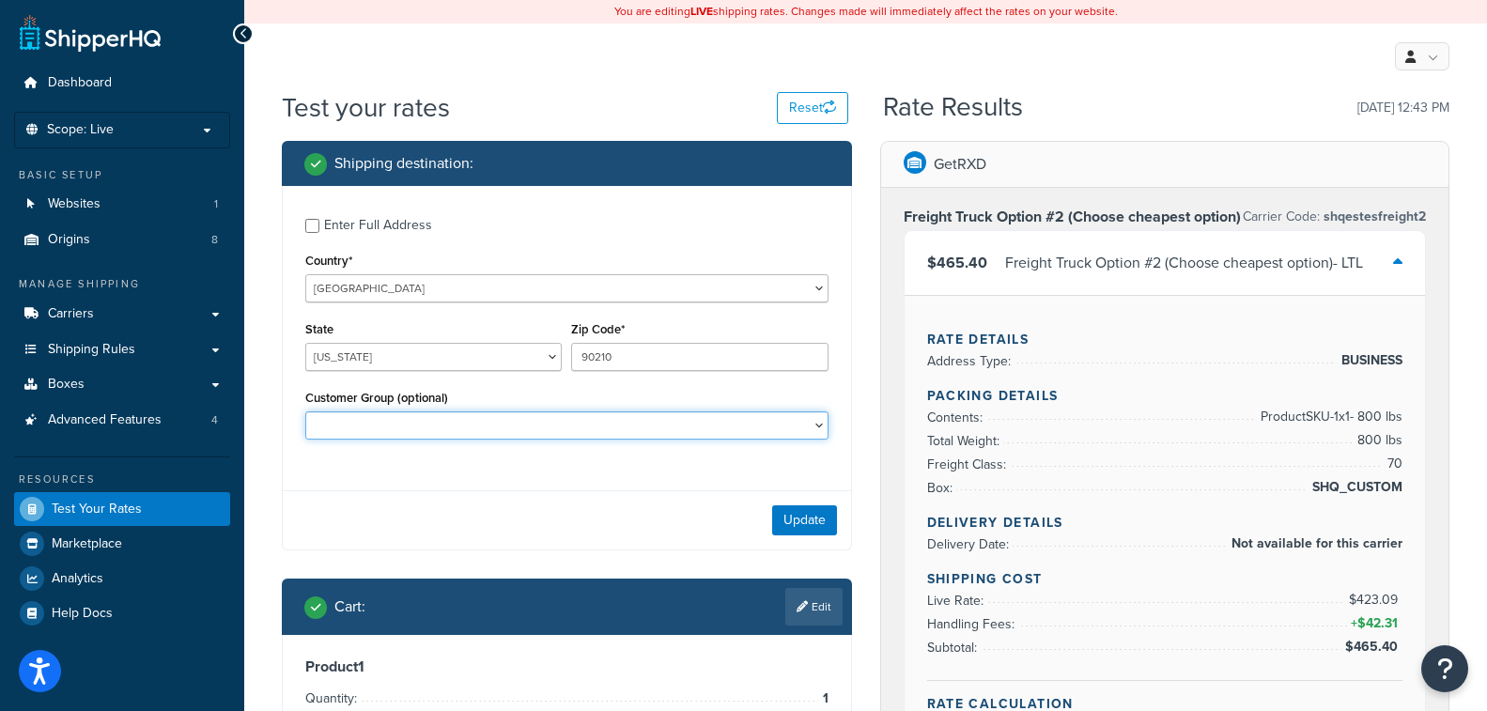
click at [726, 431] on select "General Not Logged in Retail Wholesale" at bounding box center [566, 425] width 523 height 28
click at [725, 432] on select "General Not Logged in Retail Wholesale" at bounding box center [566, 425] width 523 height 28
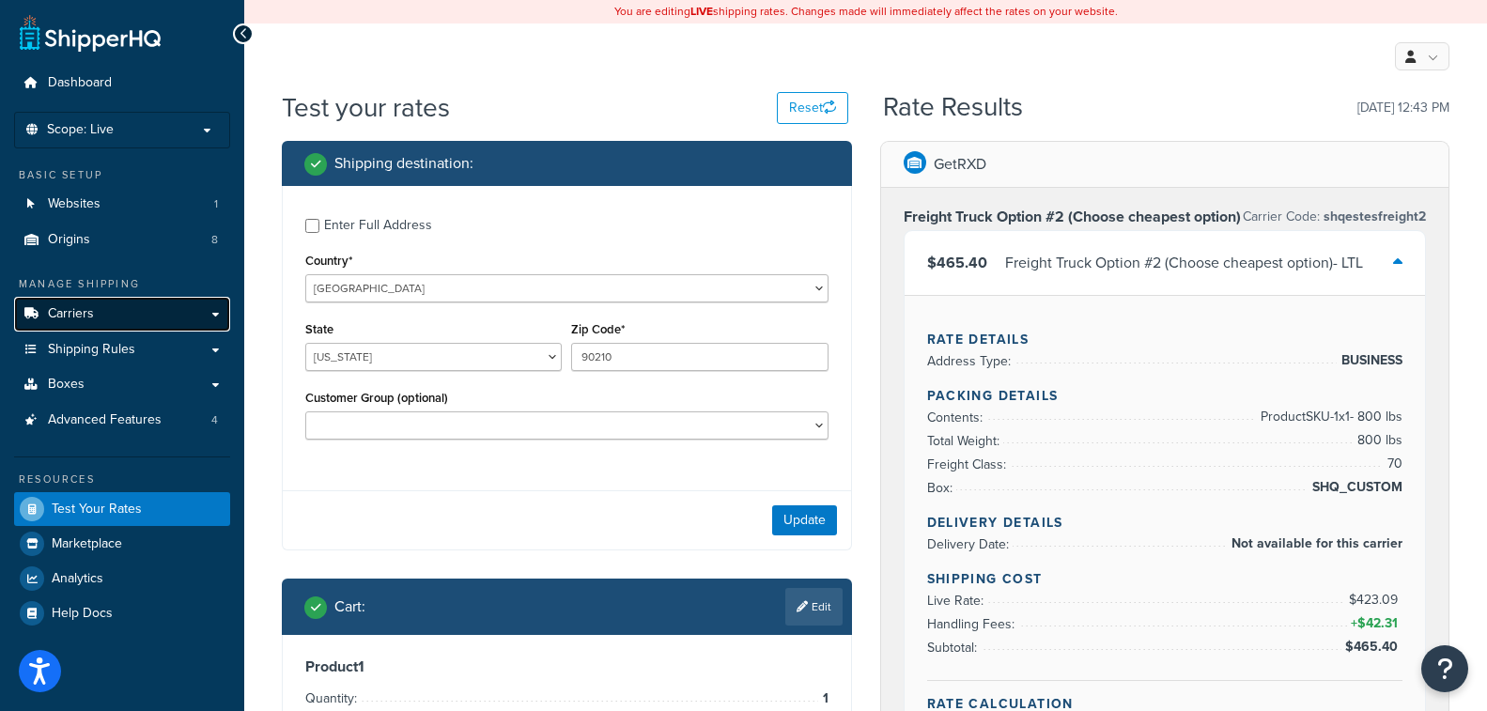
click at [93, 316] on link "Carriers" at bounding box center [122, 314] width 216 height 35
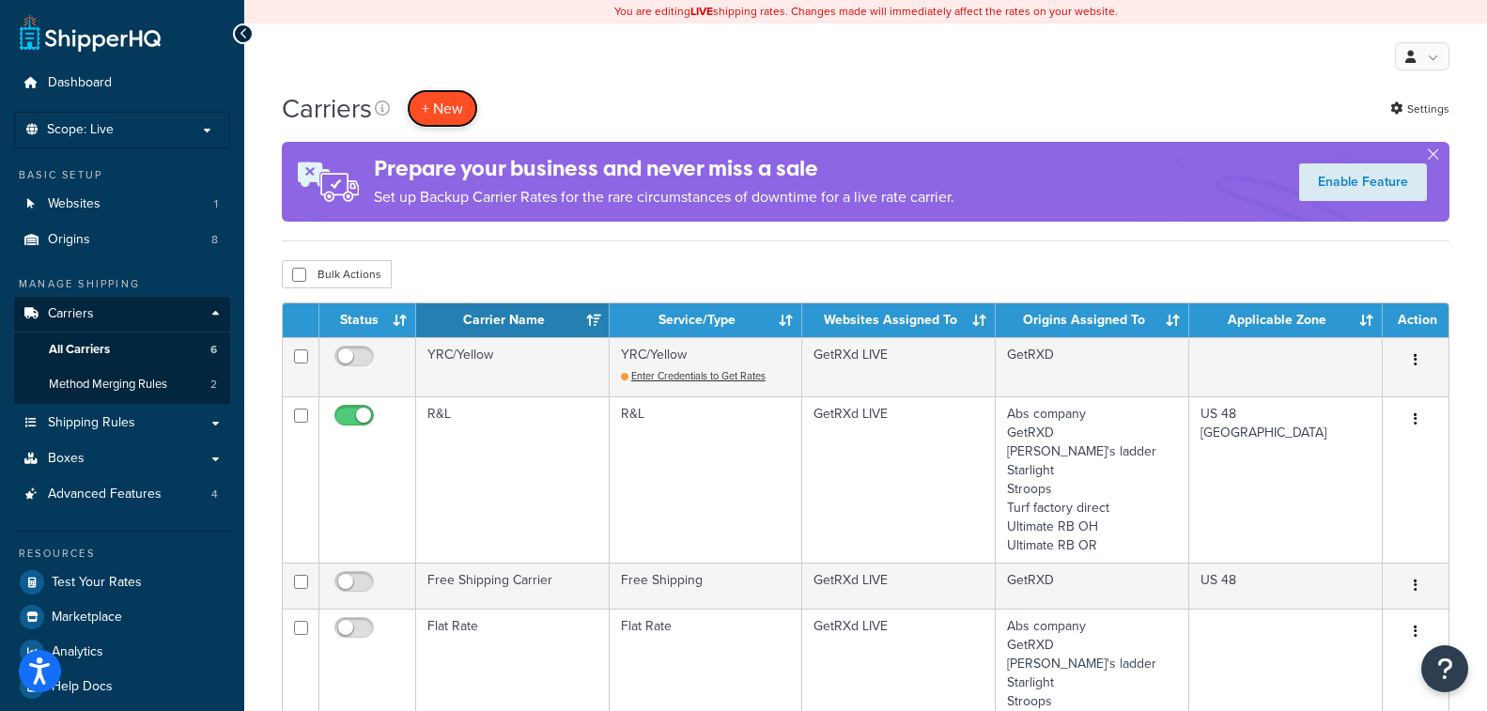
click at [449, 104] on button "+ New" at bounding box center [442, 108] width 71 height 39
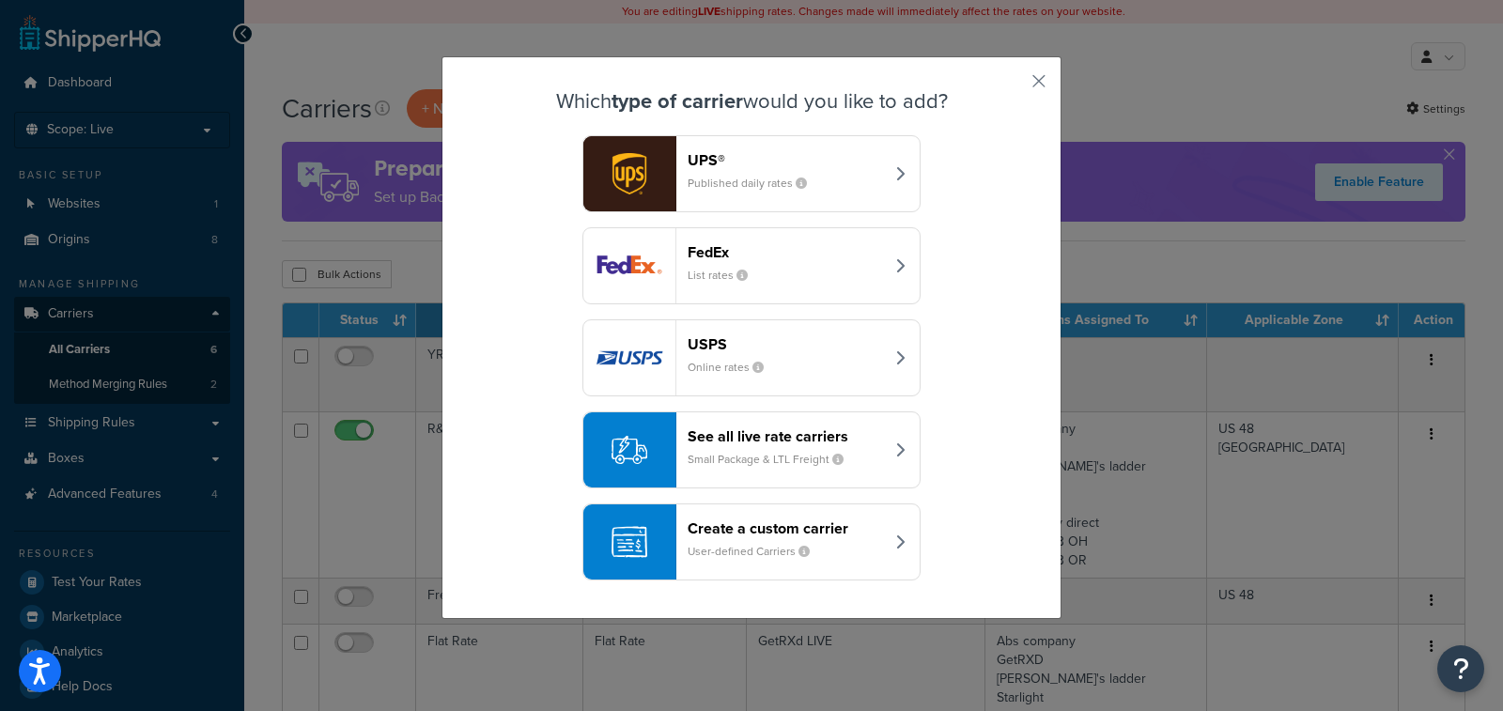
click at [881, 451] on button "See all live rate carriers Small Package & LTL Freight" at bounding box center [751, 449] width 338 height 77
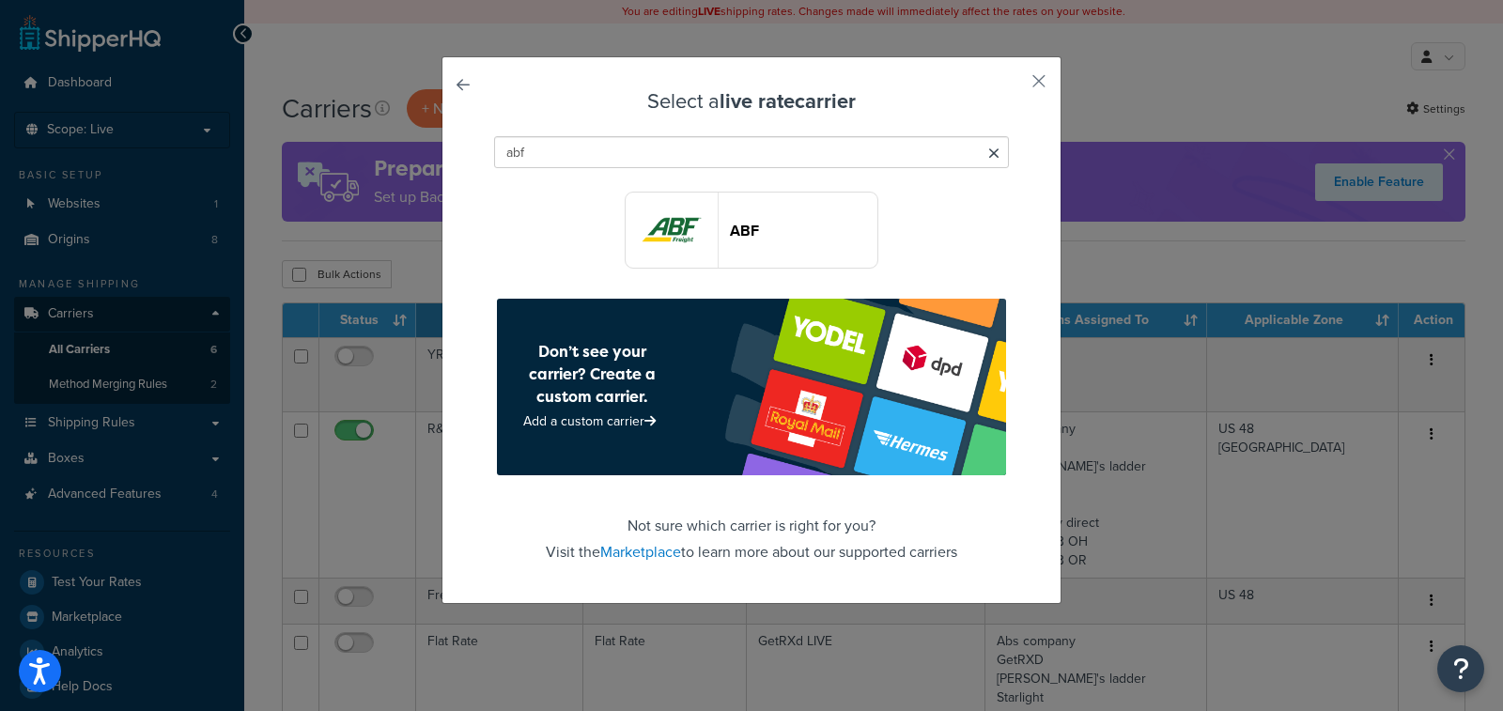
type input "abf"
click at [489, 90] on link at bounding box center [489, 90] width 0 height 0
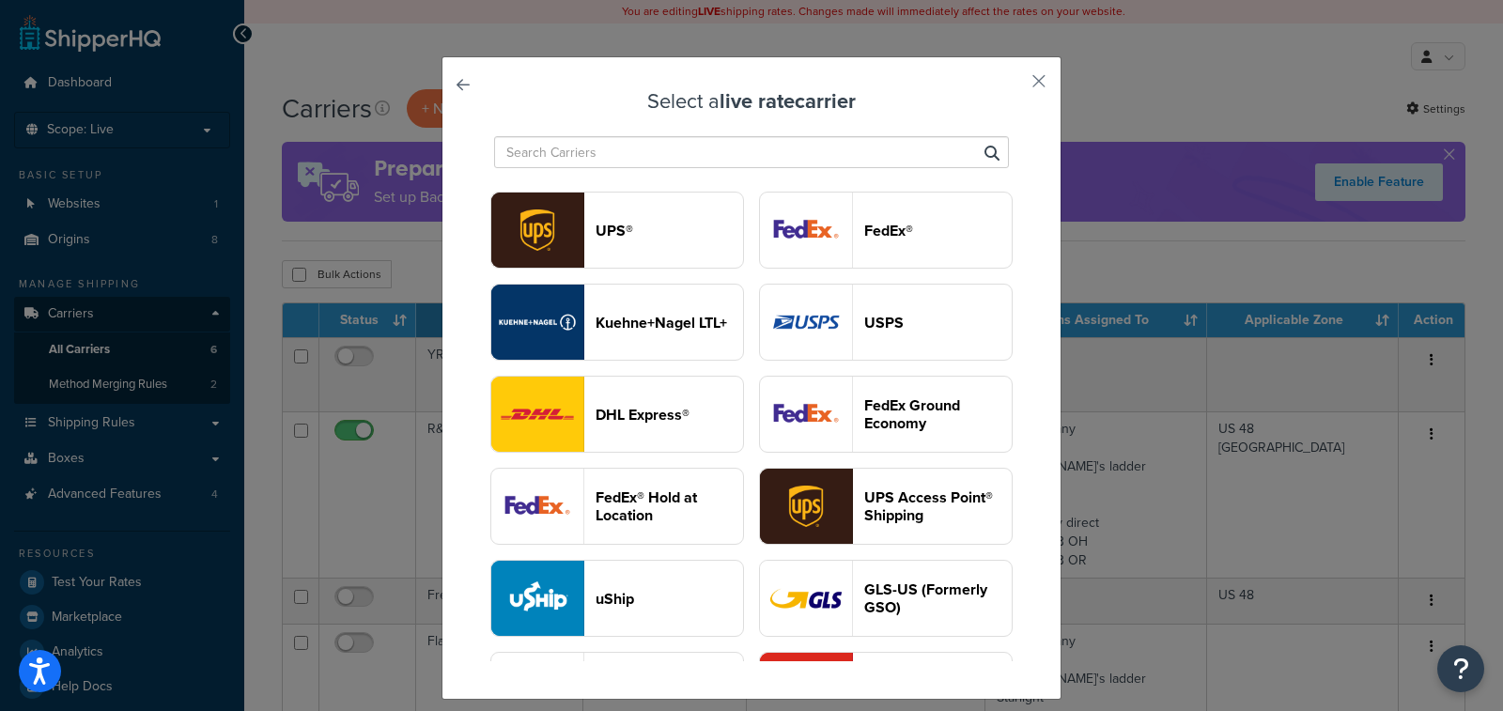
click at [596, 148] on input "text" at bounding box center [751, 152] width 515 height 32
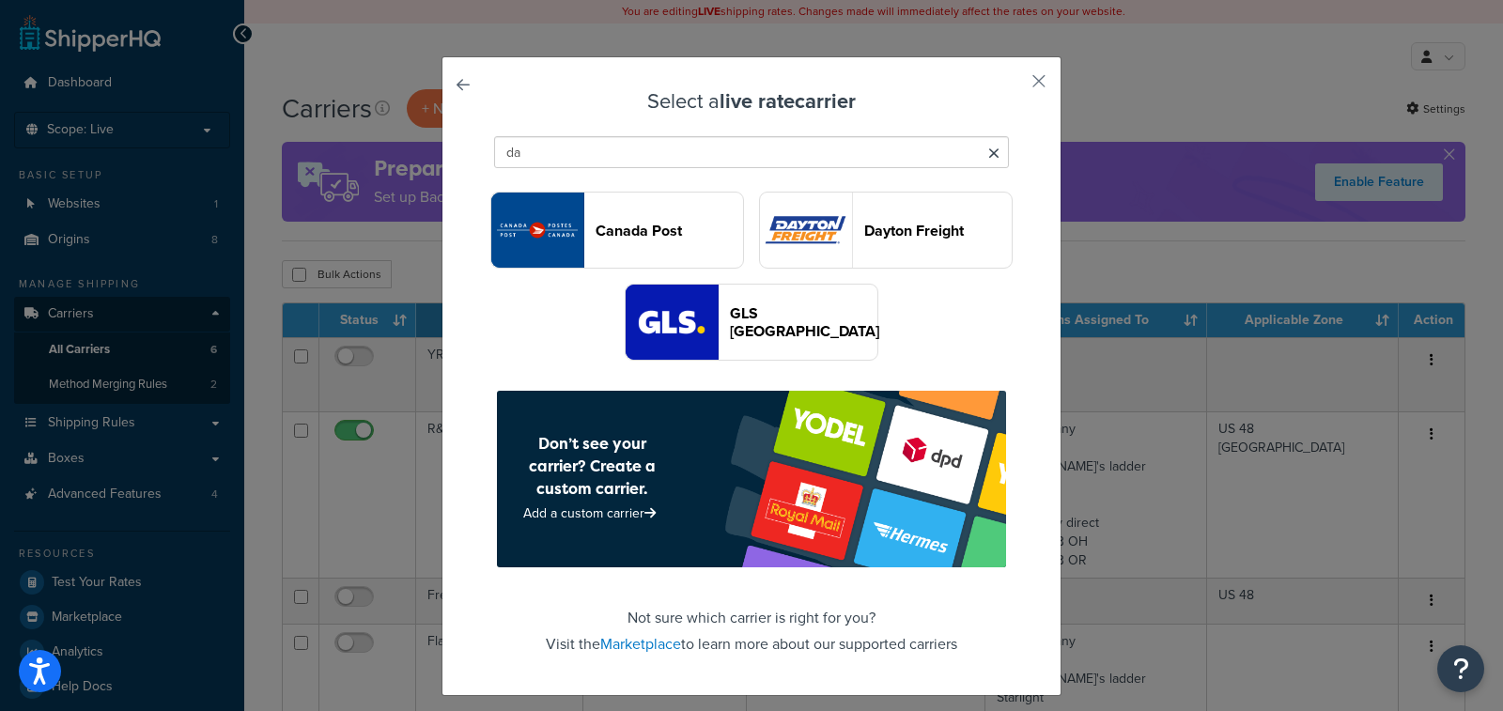
type input "d"
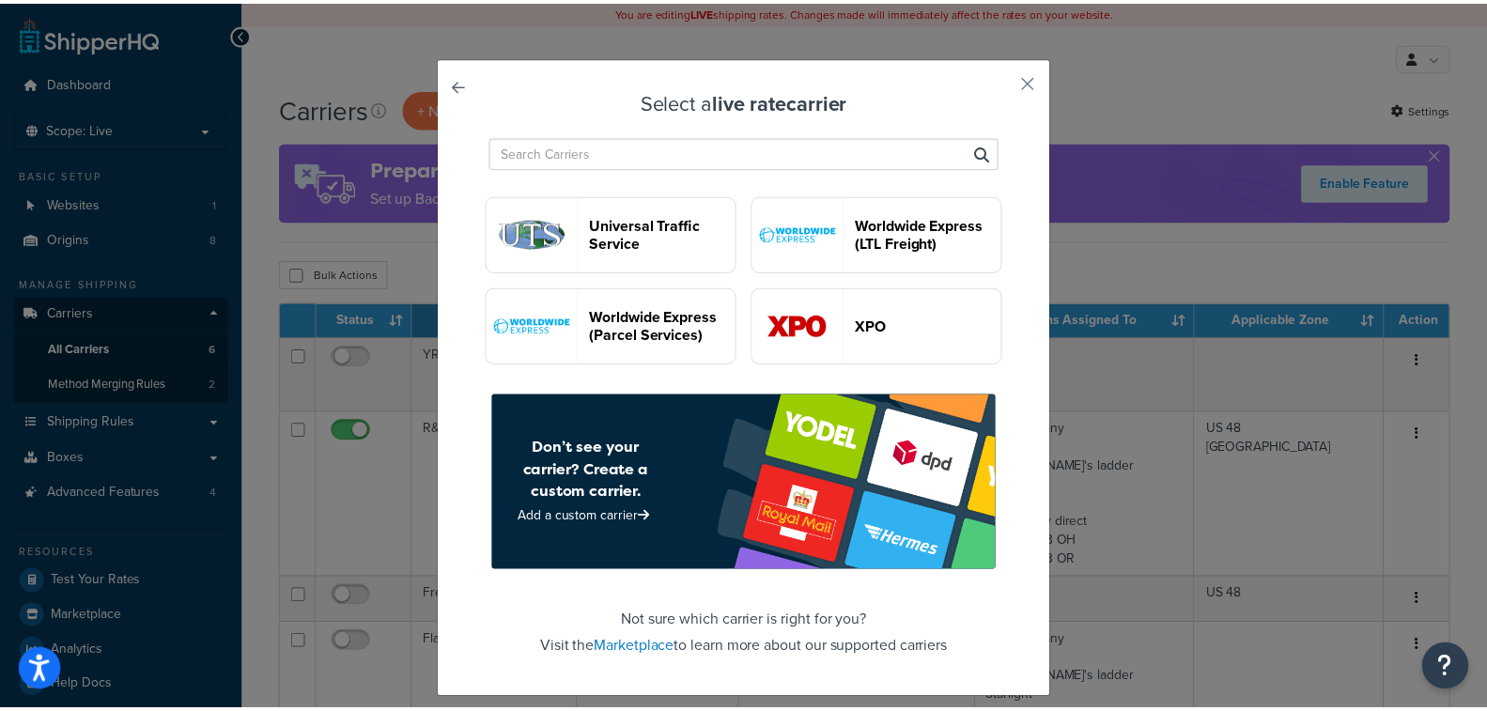
scroll to position [5518, 0]
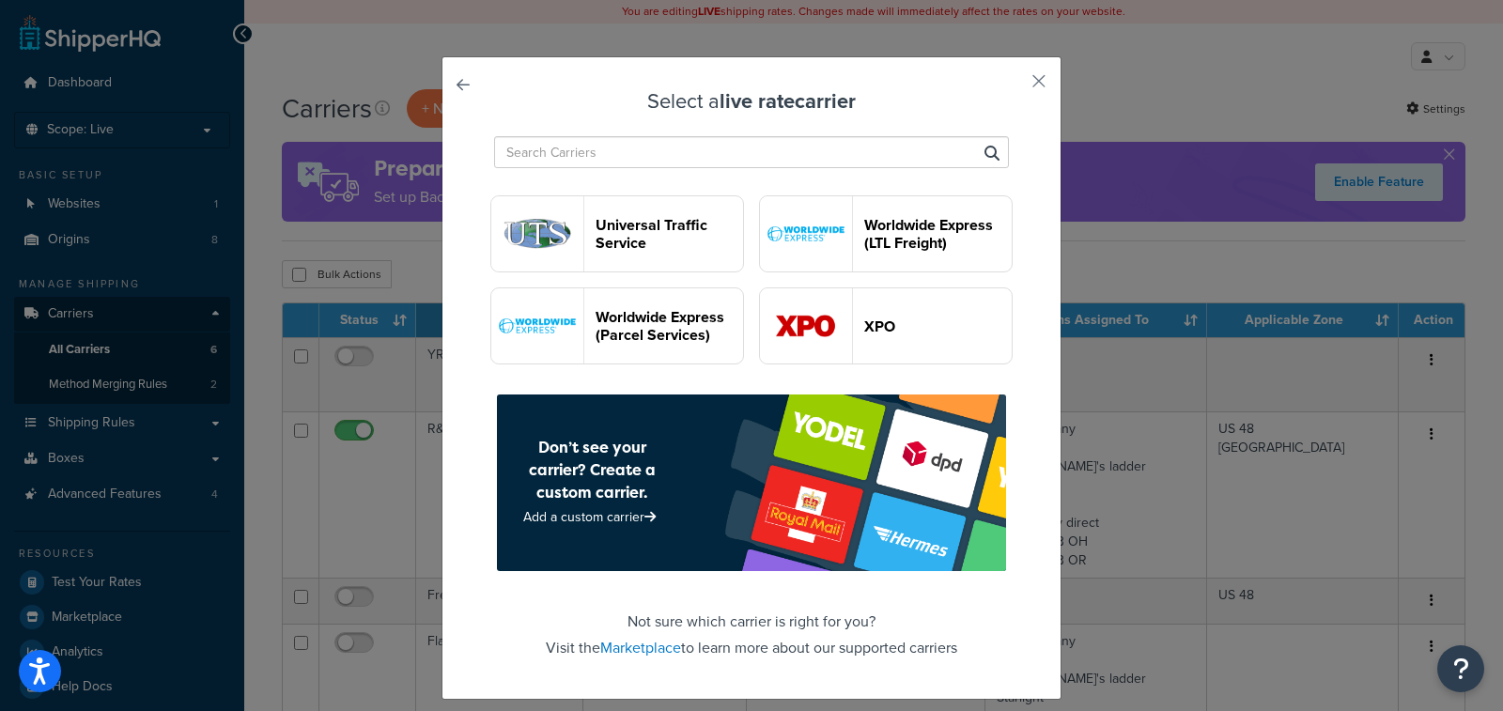
click at [489, 90] on link at bounding box center [489, 90] width 0 height 0
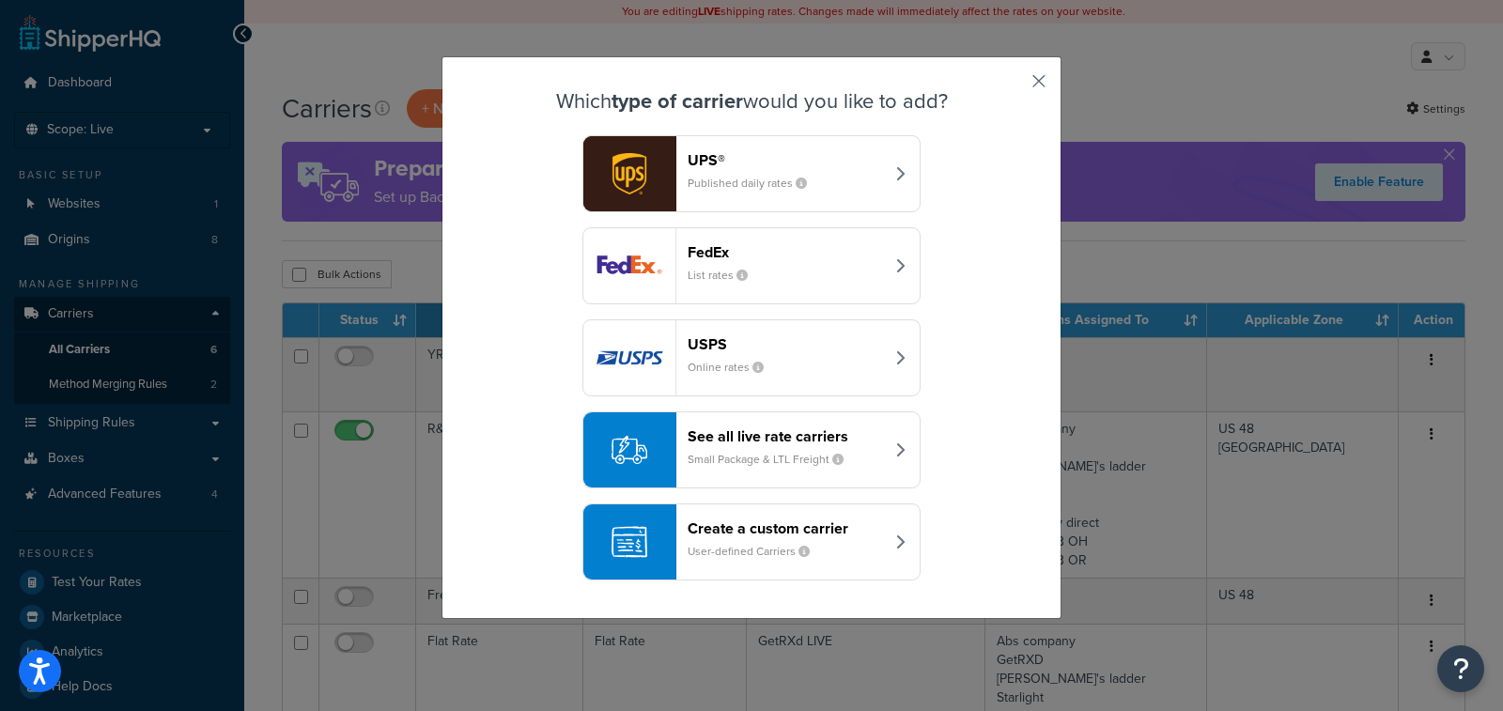
click at [1013, 85] on button "button" at bounding box center [1011, 87] width 5 height 5
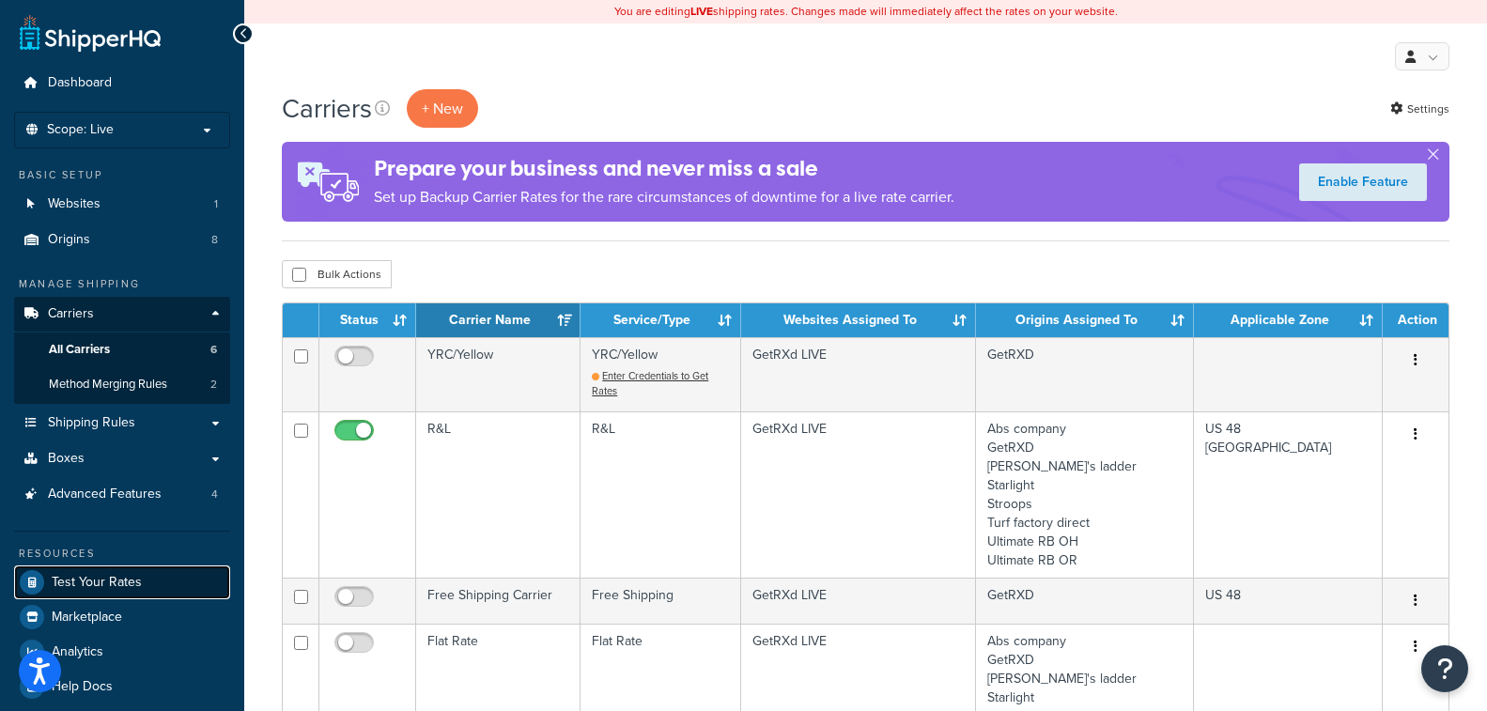
click at [88, 588] on span "Test Your Rates" at bounding box center [97, 583] width 90 height 16
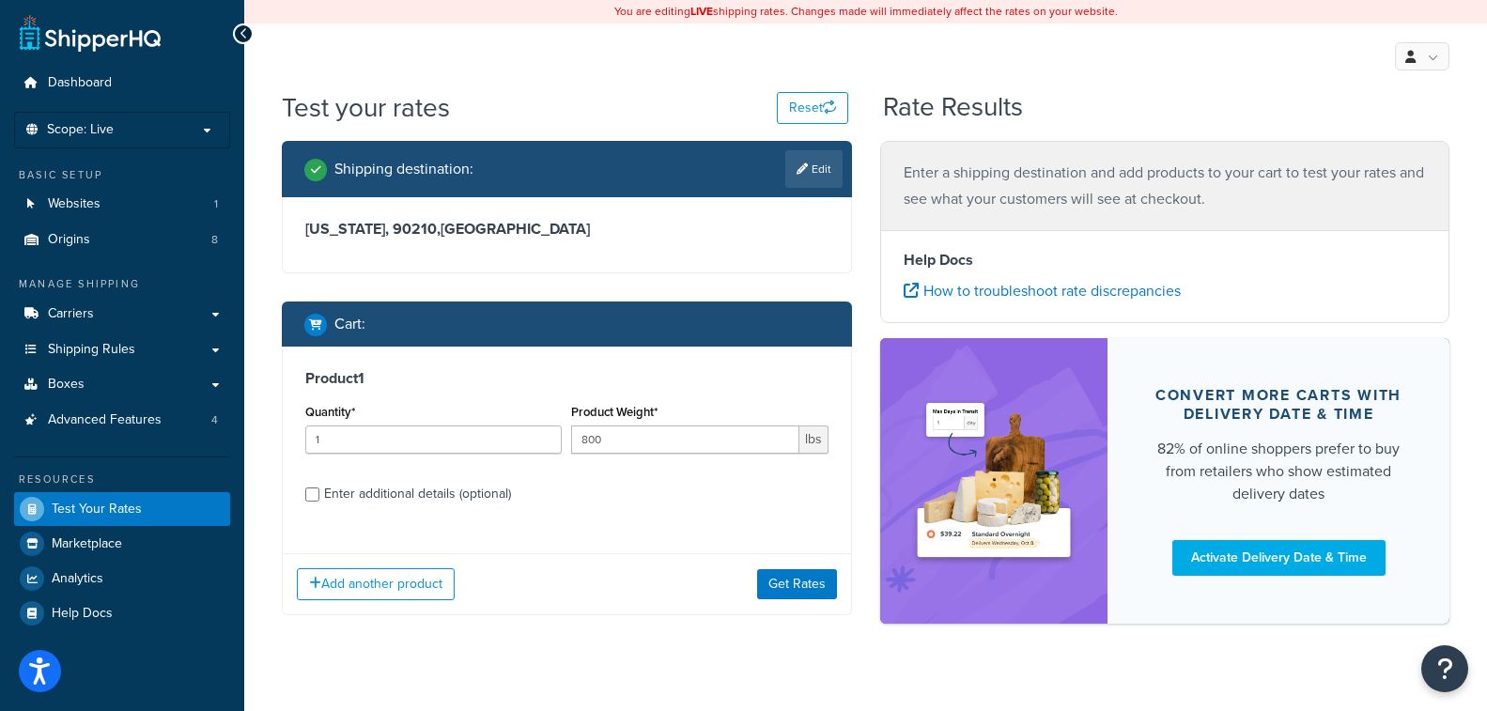
scroll to position [26, 0]
